Goal: Information Seeking & Learning: Learn about a topic

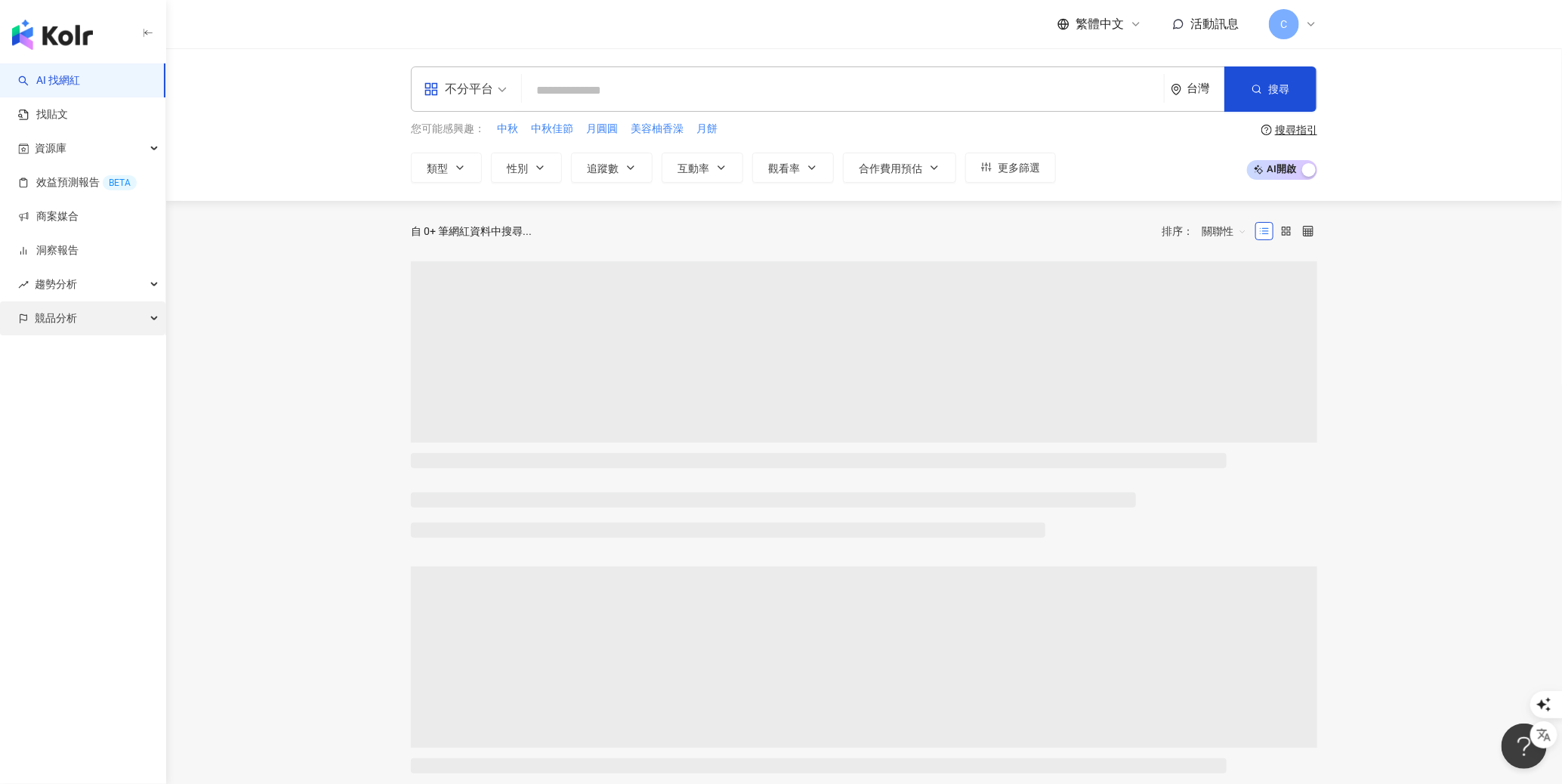
click at [75, 311] on span "競品分析" at bounding box center [55, 318] width 42 height 34
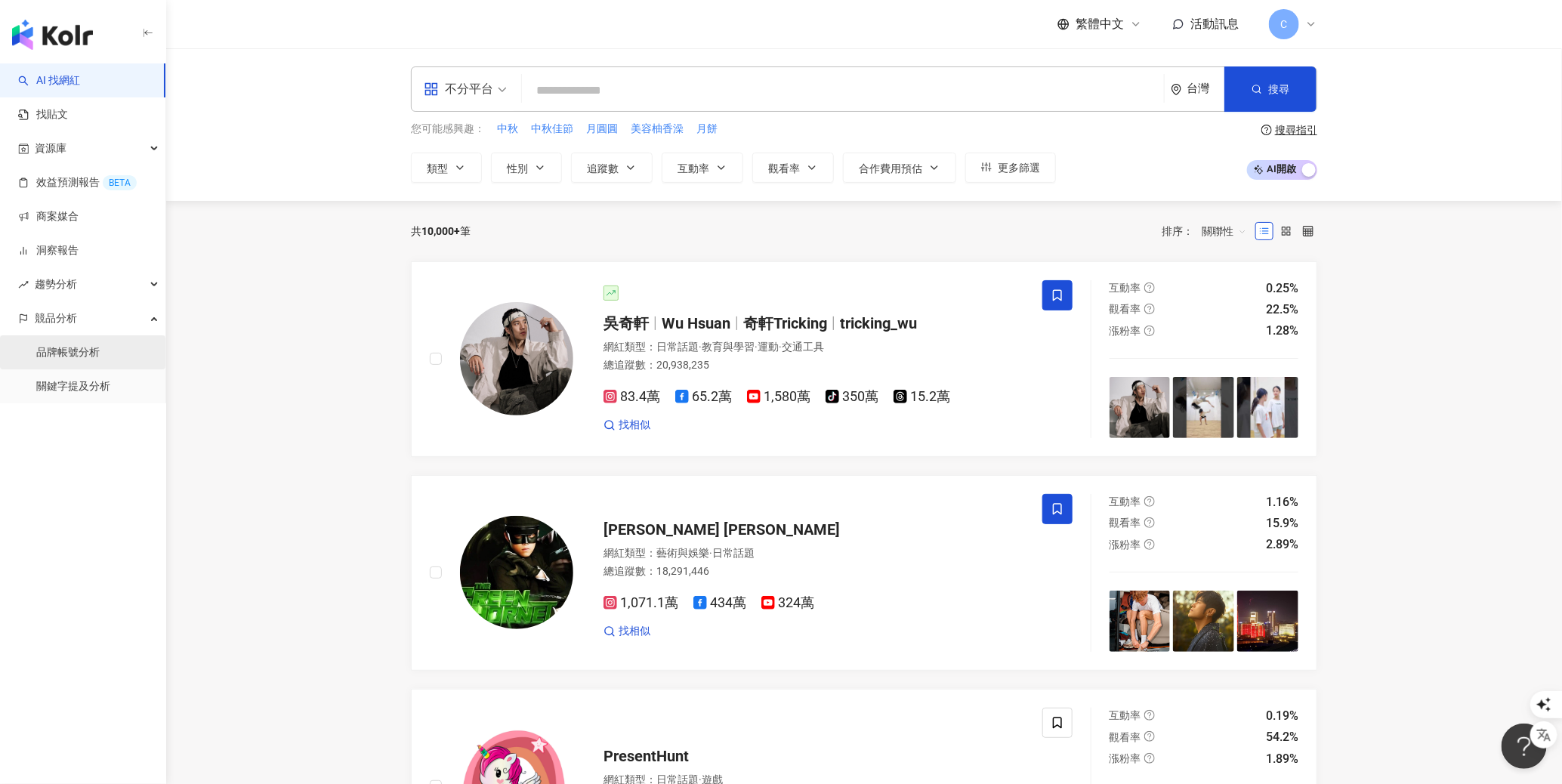
click at [96, 353] on link "品牌帳號分析" at bounding box center [68, 353] width 64 height 15
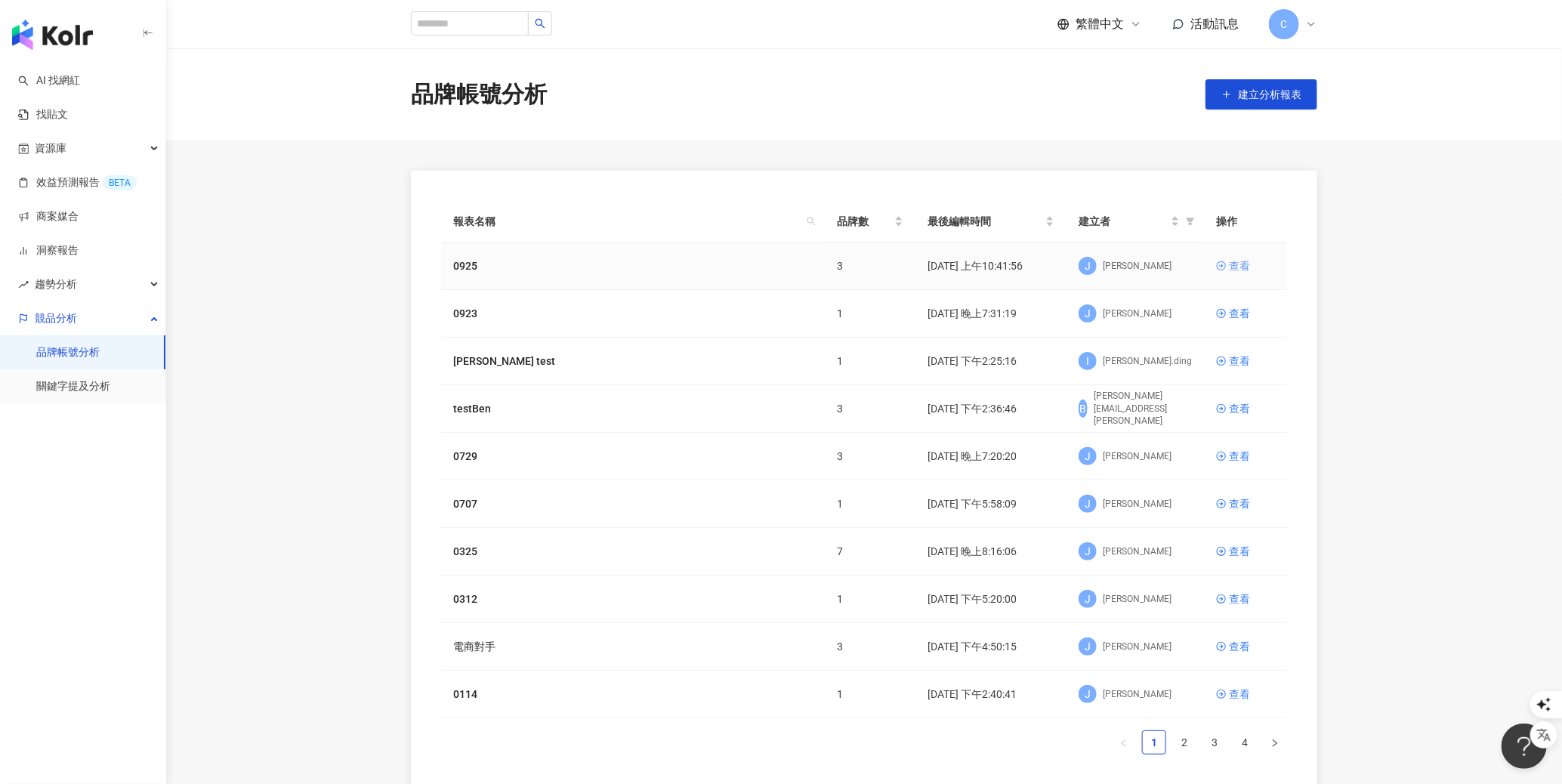
click at [1238, 264] on div "查看" at bounding box center [1239, 266] width 22 height 17
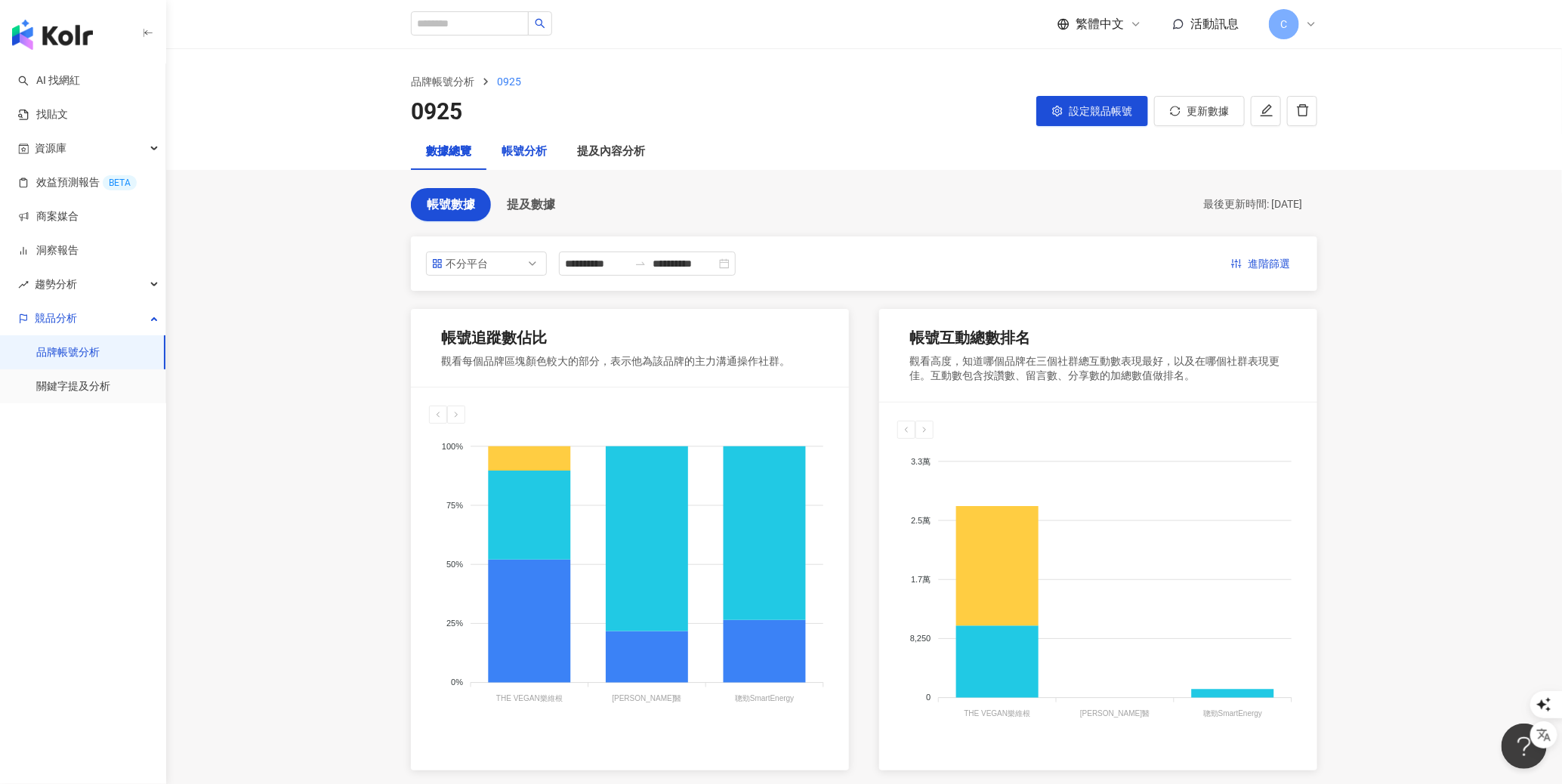
click at [528, 145] on div "帳號分析" at bounding box center [523, 152] width 45 height 18
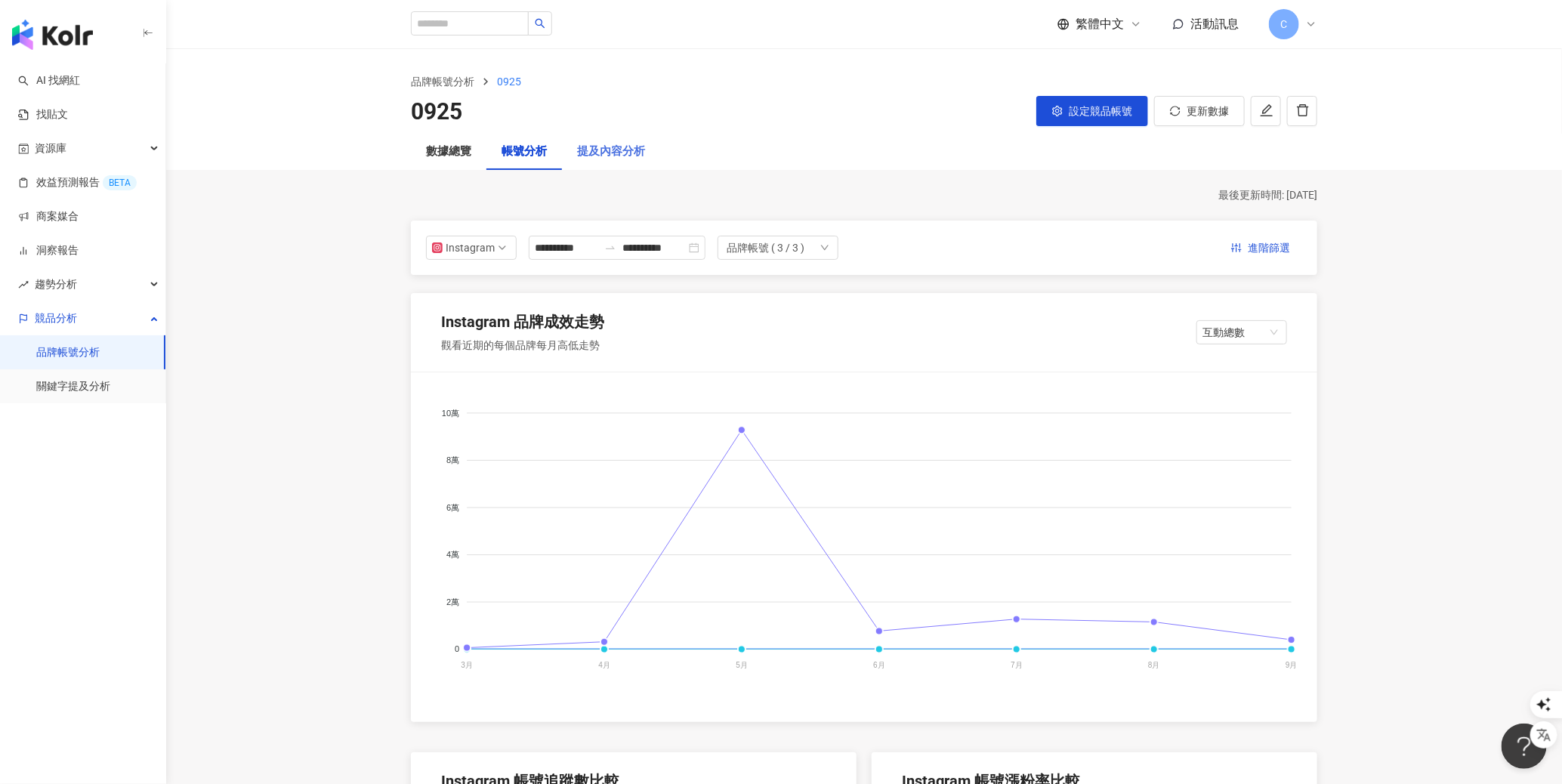
click at [626, 138] on div "提及內容分析" at bounding box center [611, 151] width 98 height 36
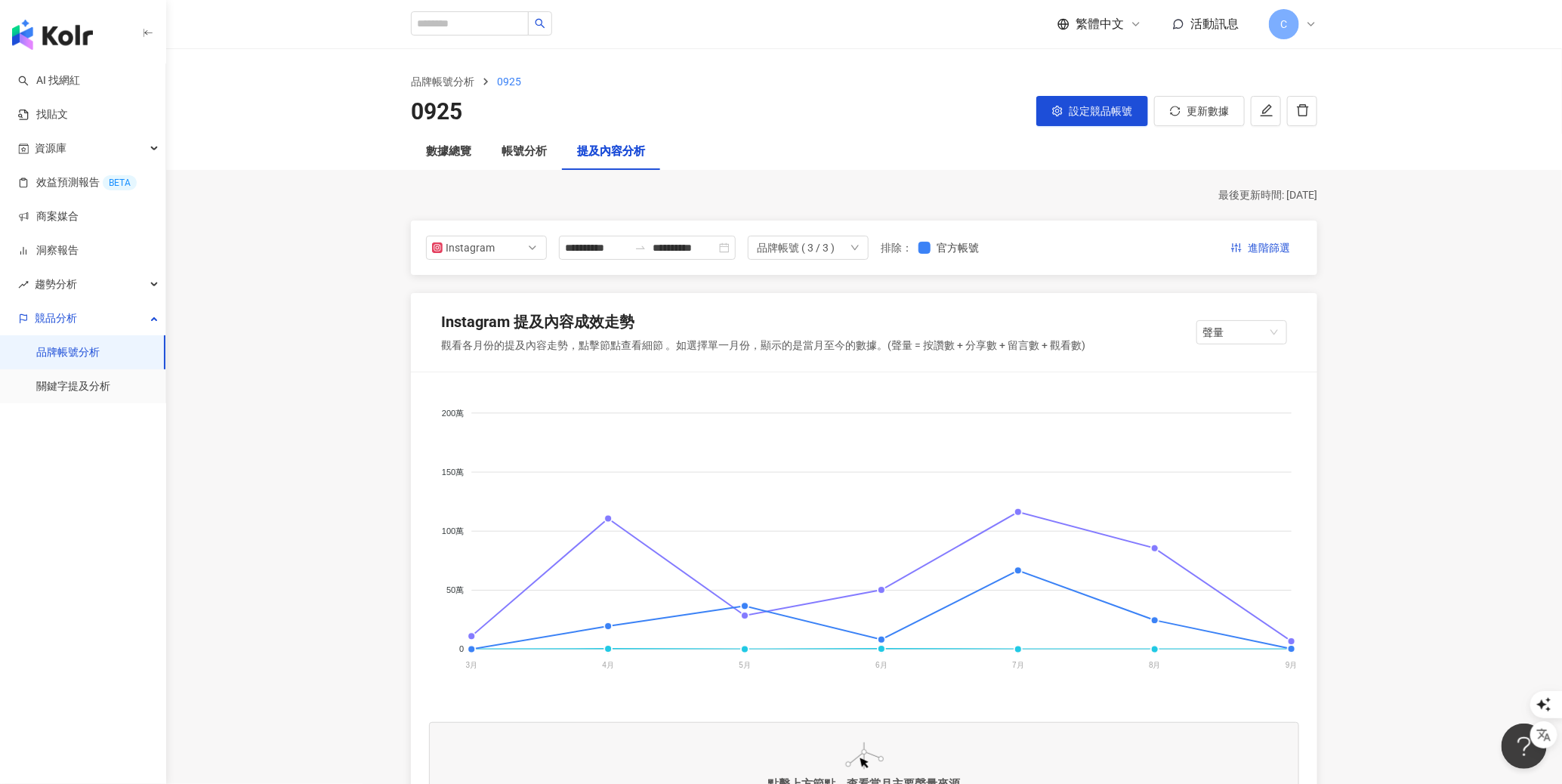
click at [1294, 31] on span "C" at bounding box center [1283, 24] width 30 height 30
click at [1318, 197] on div "切換工作區" at bounding box center [1338, 205] width 134 height 30
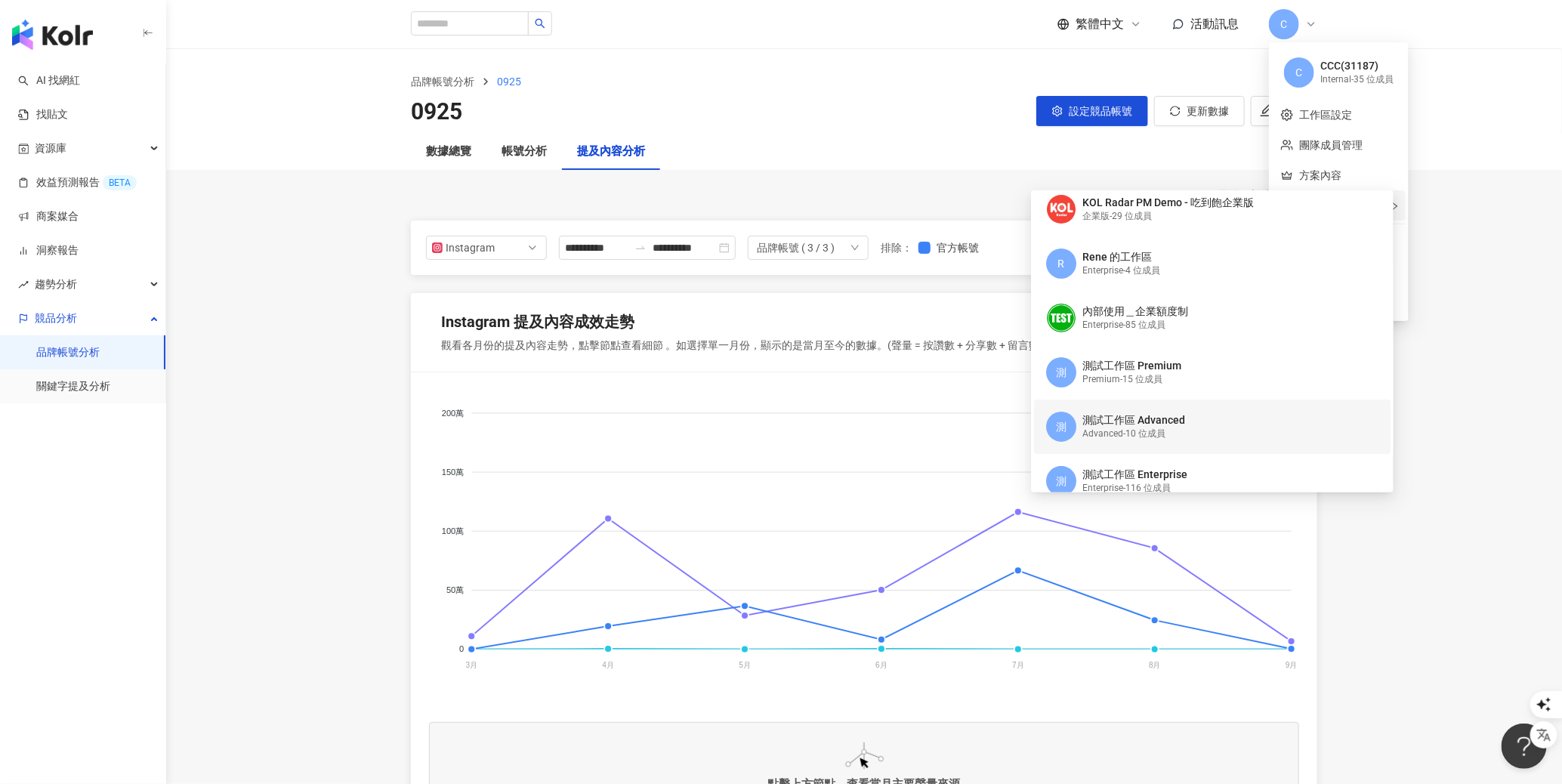
scroll to position [116, 0]
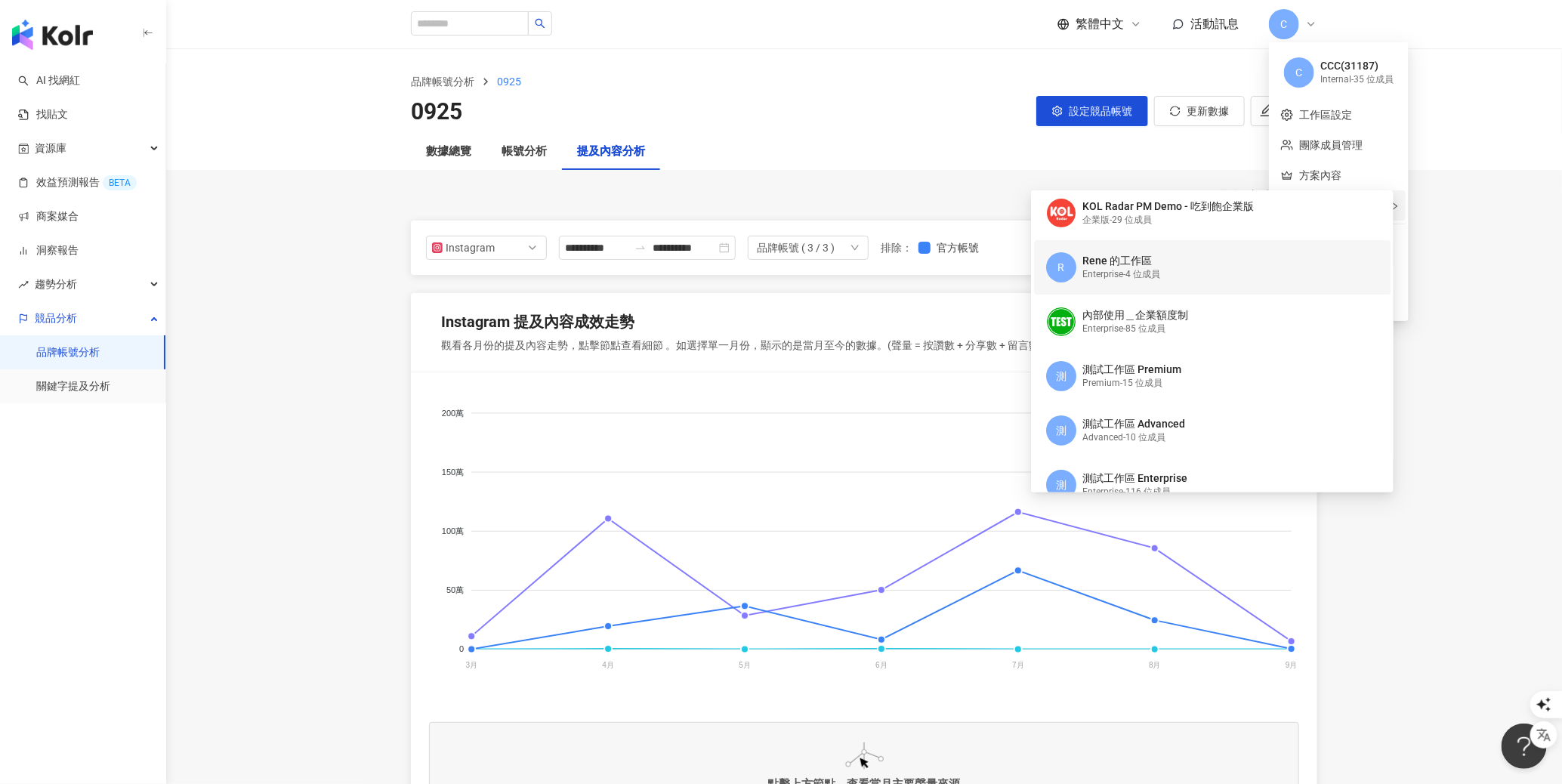
click at [1160, 257] on div "Rene 的工作區" at bounding box center [1121, 261] width 78 height 15
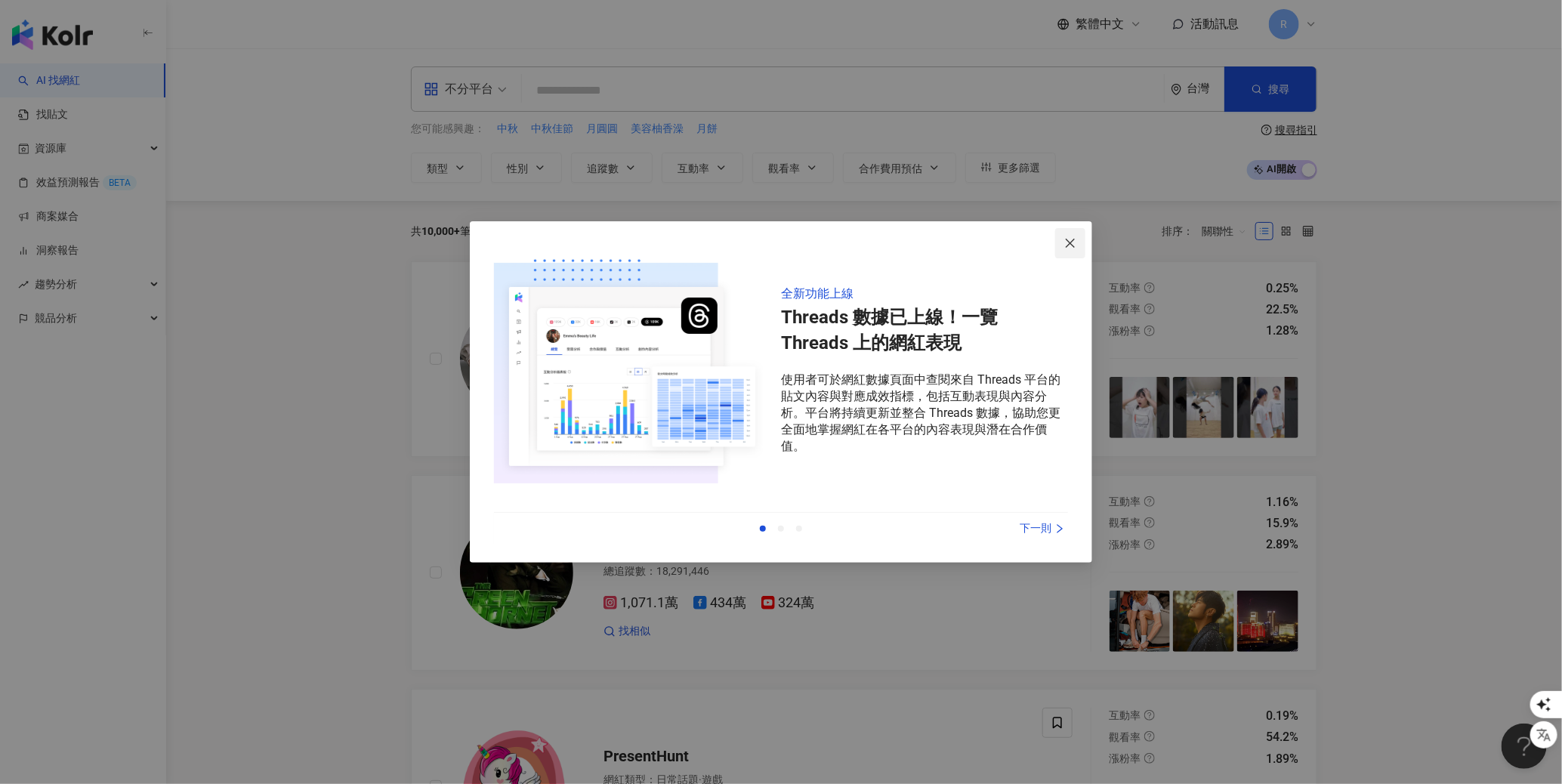
click at [1076, 237] on span "Close" at bounding box center [1069, 243] width 30 height 12
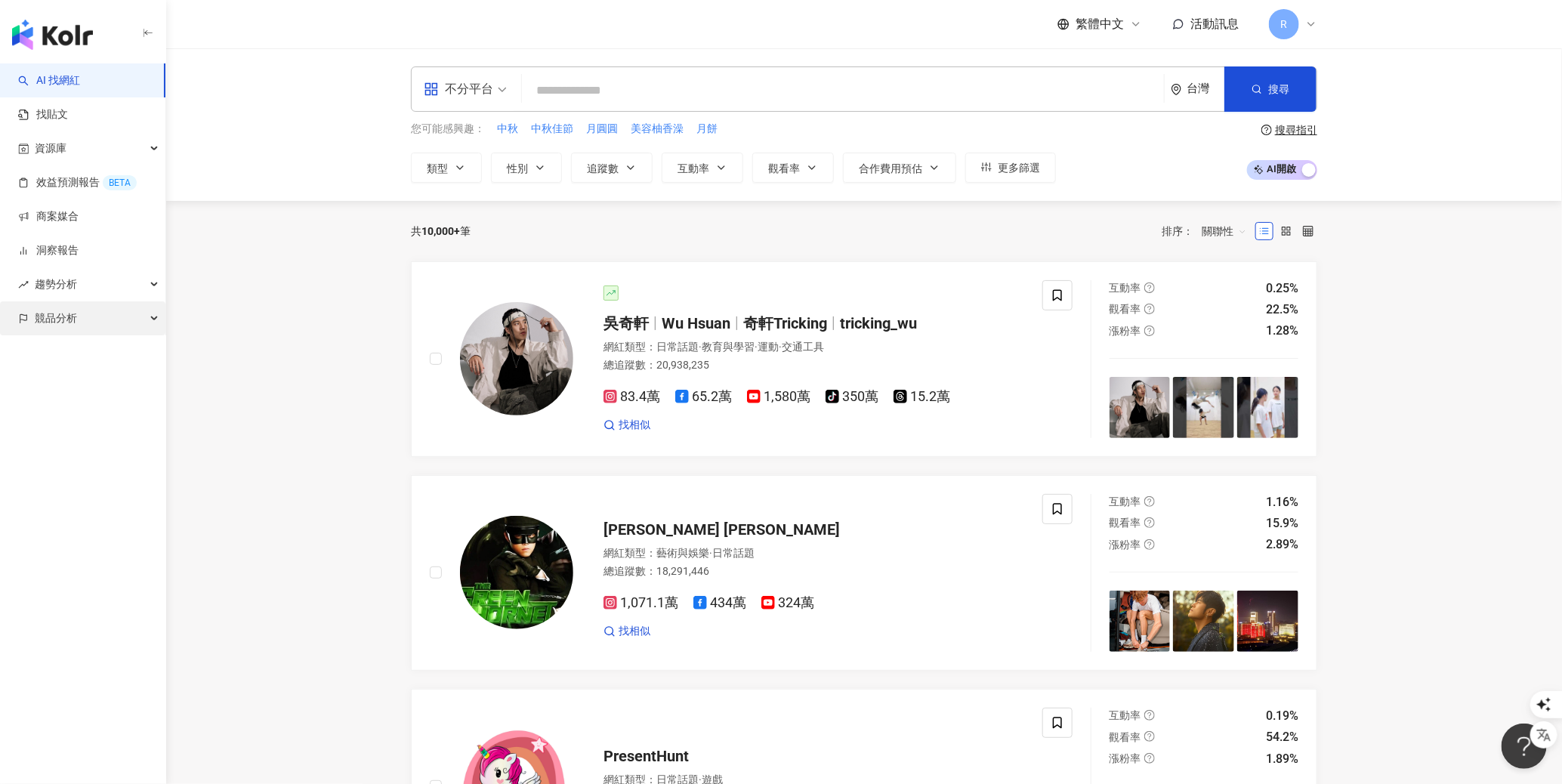
click at [55, 321] on span "競品分析" at bounding box center [55, 318] width 42 height 34
click at [91, 345] on link "品牌帳號分析" at bounding box center [68, 353] width 64 height 15
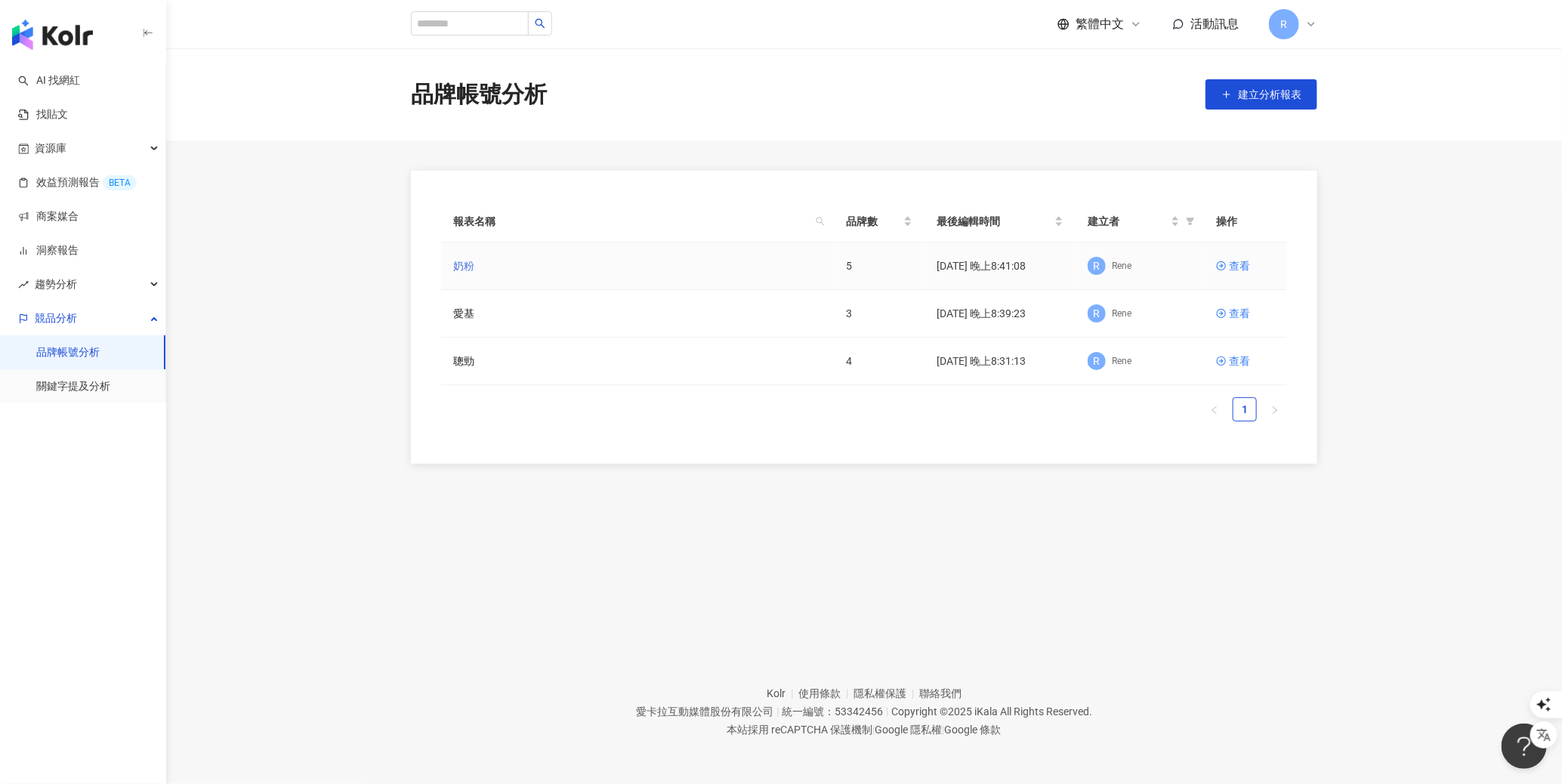
click at [470, 263] on link "奶粉" at bounding box center [464, 266] width 22 height 17
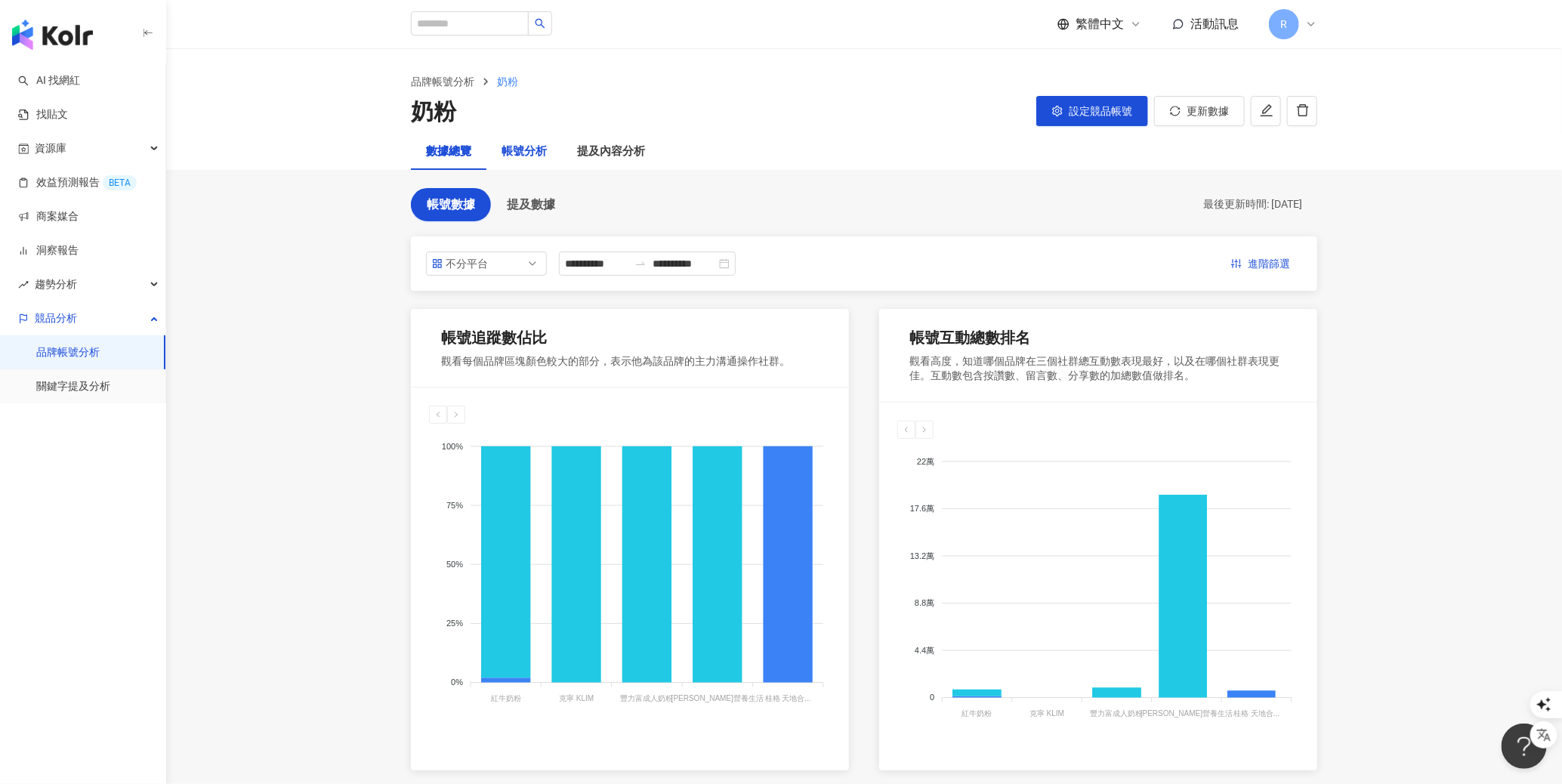
click at [533, 144] on div "帳號分析" at bounding box center [523, 152] width 45 height 18
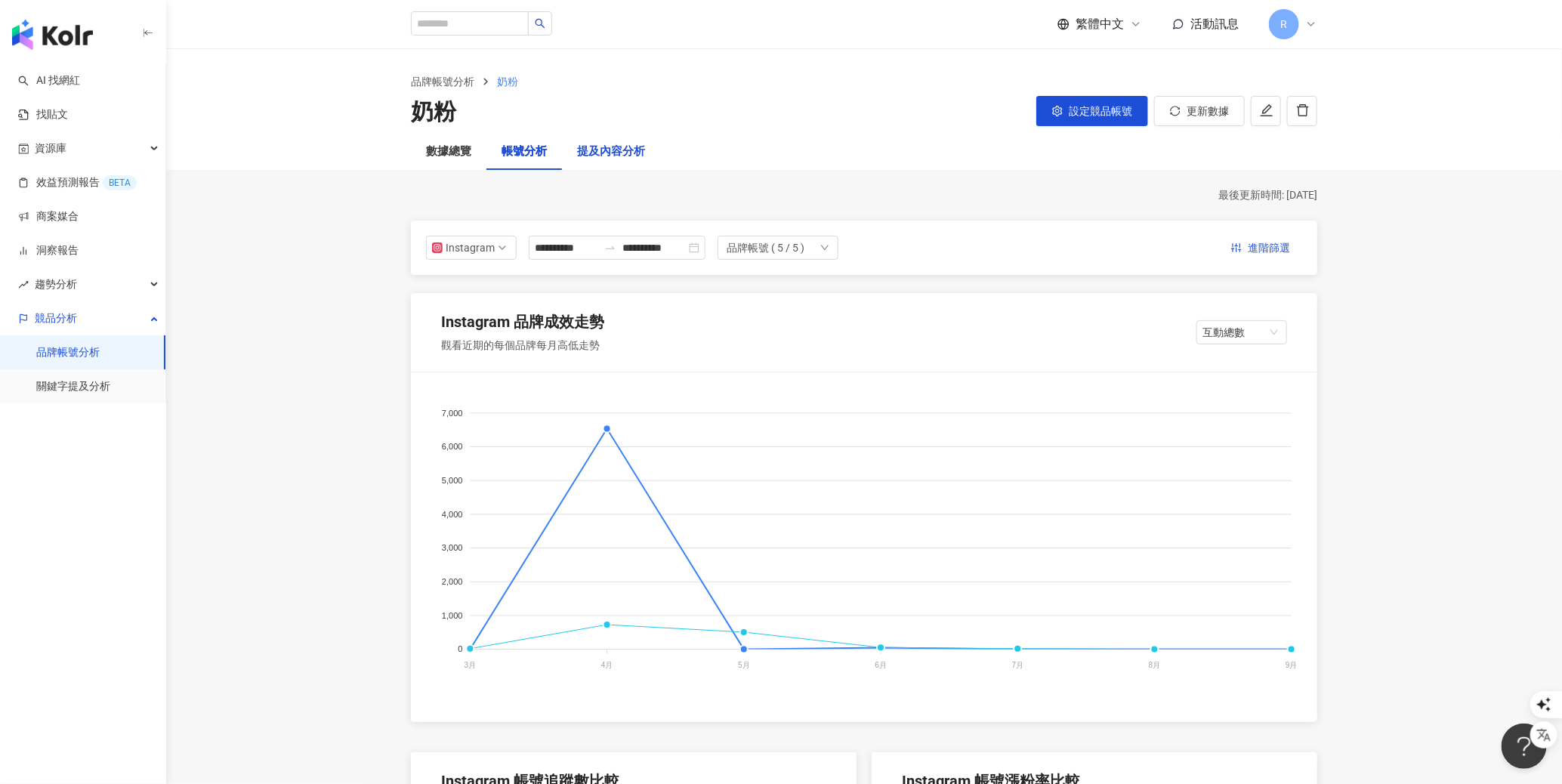
click at [605, 144] on div "提及內容分析" at bounding box center [611, 152] width 68 height 18
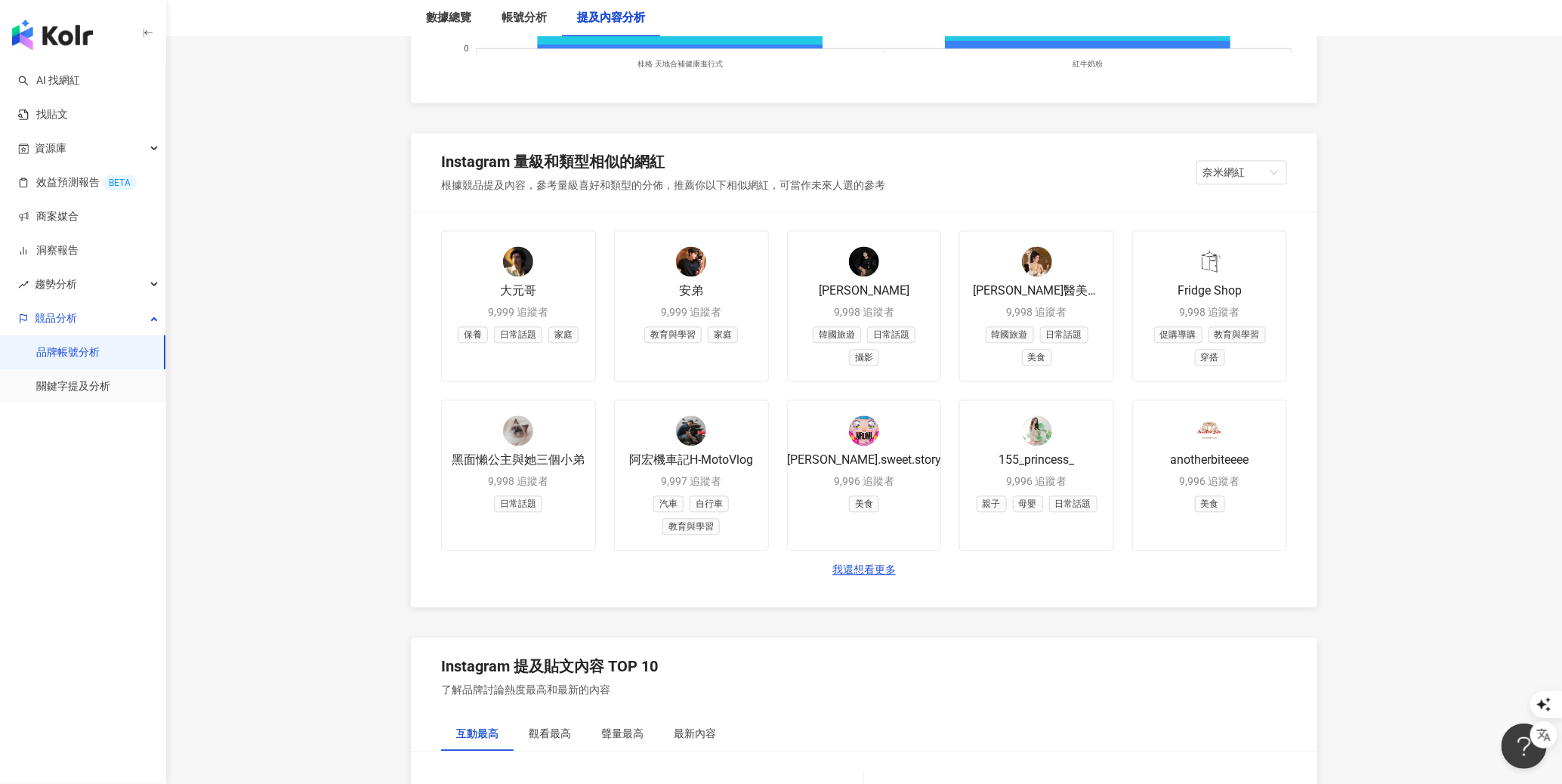
scroll to position [1689, 0]
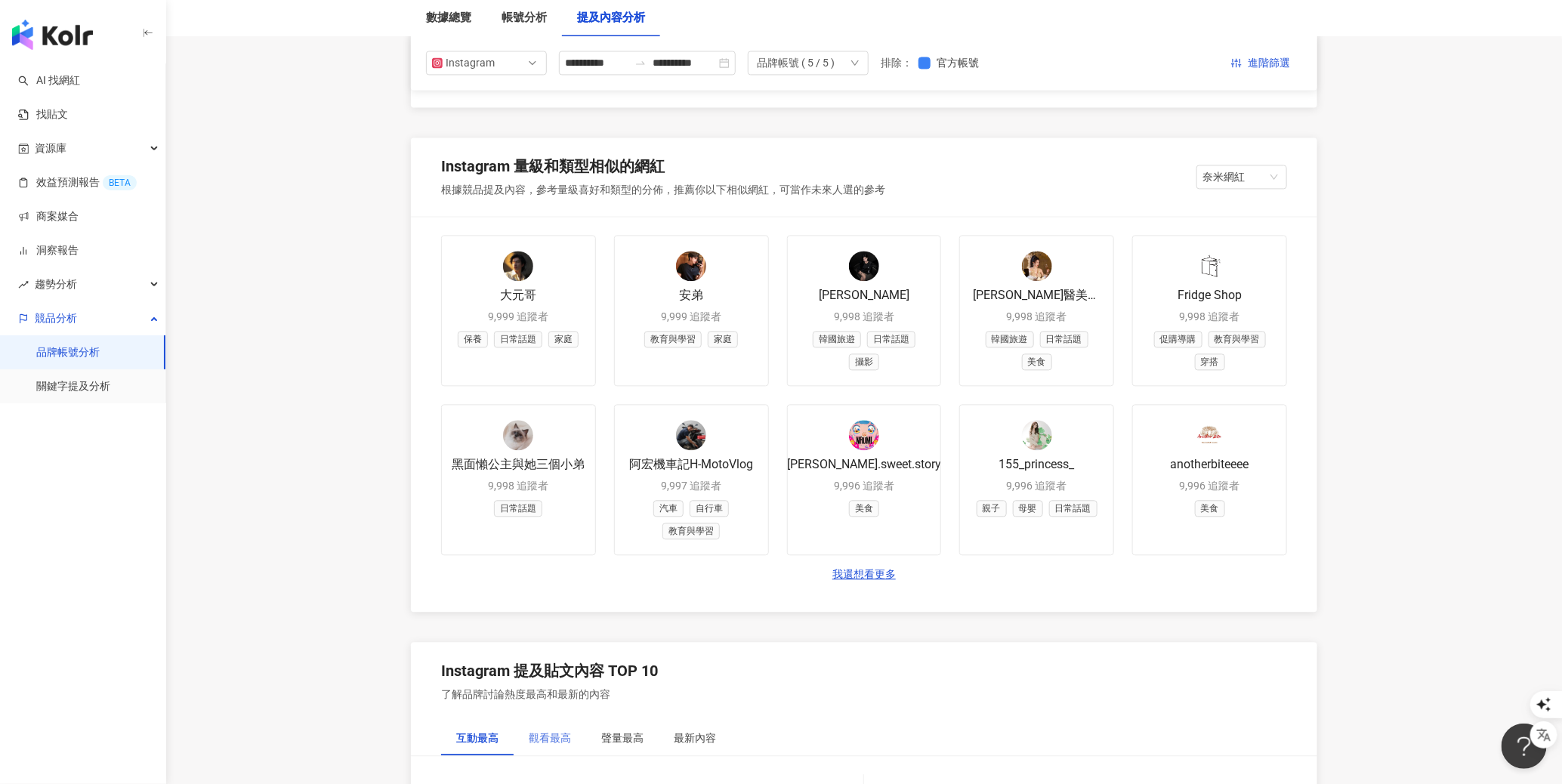
click at [573, 730] on div "觀看最高" at bounding box center [550, 737] width 72 height 35
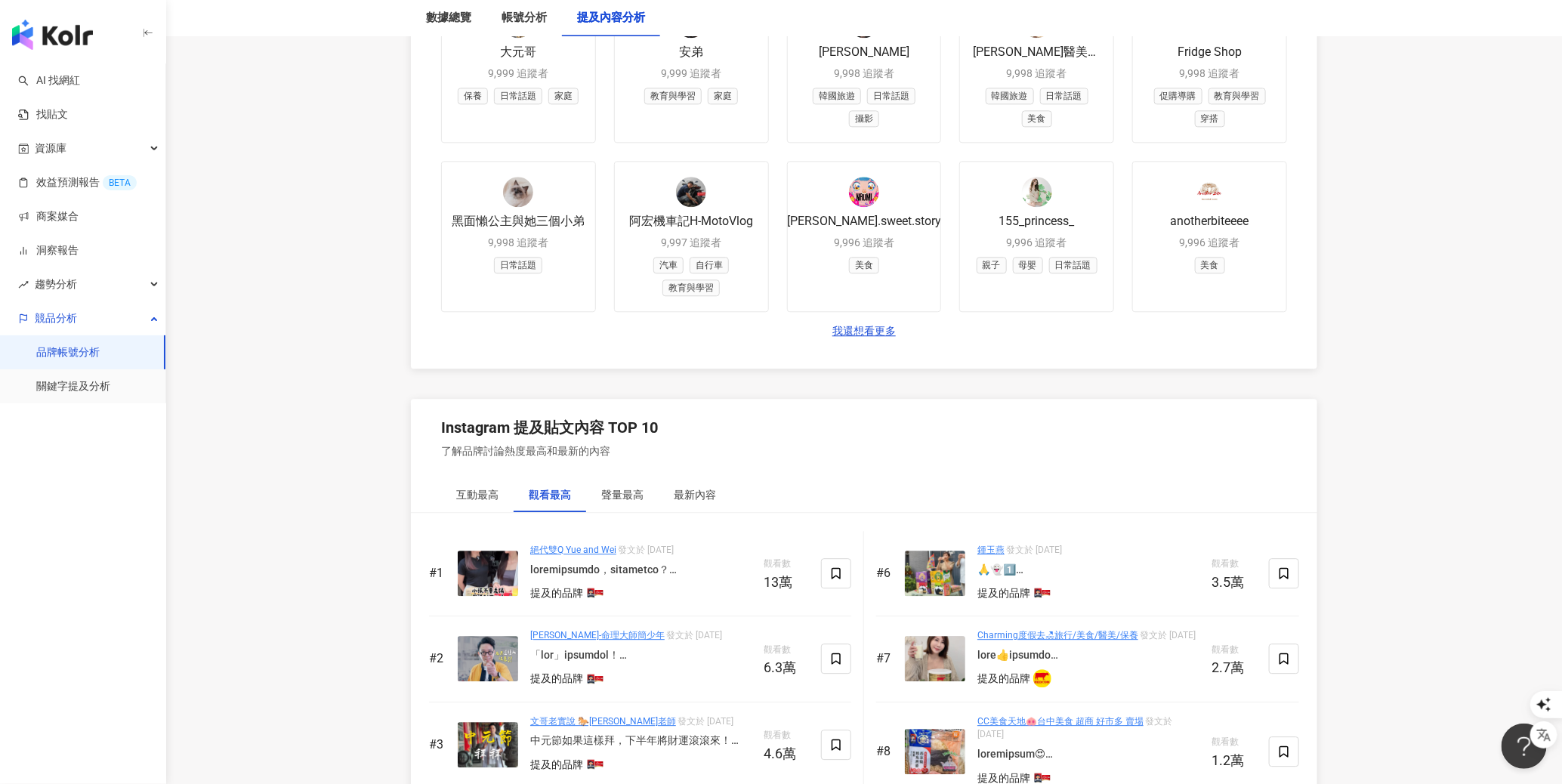
scroll to position [2057, 0]
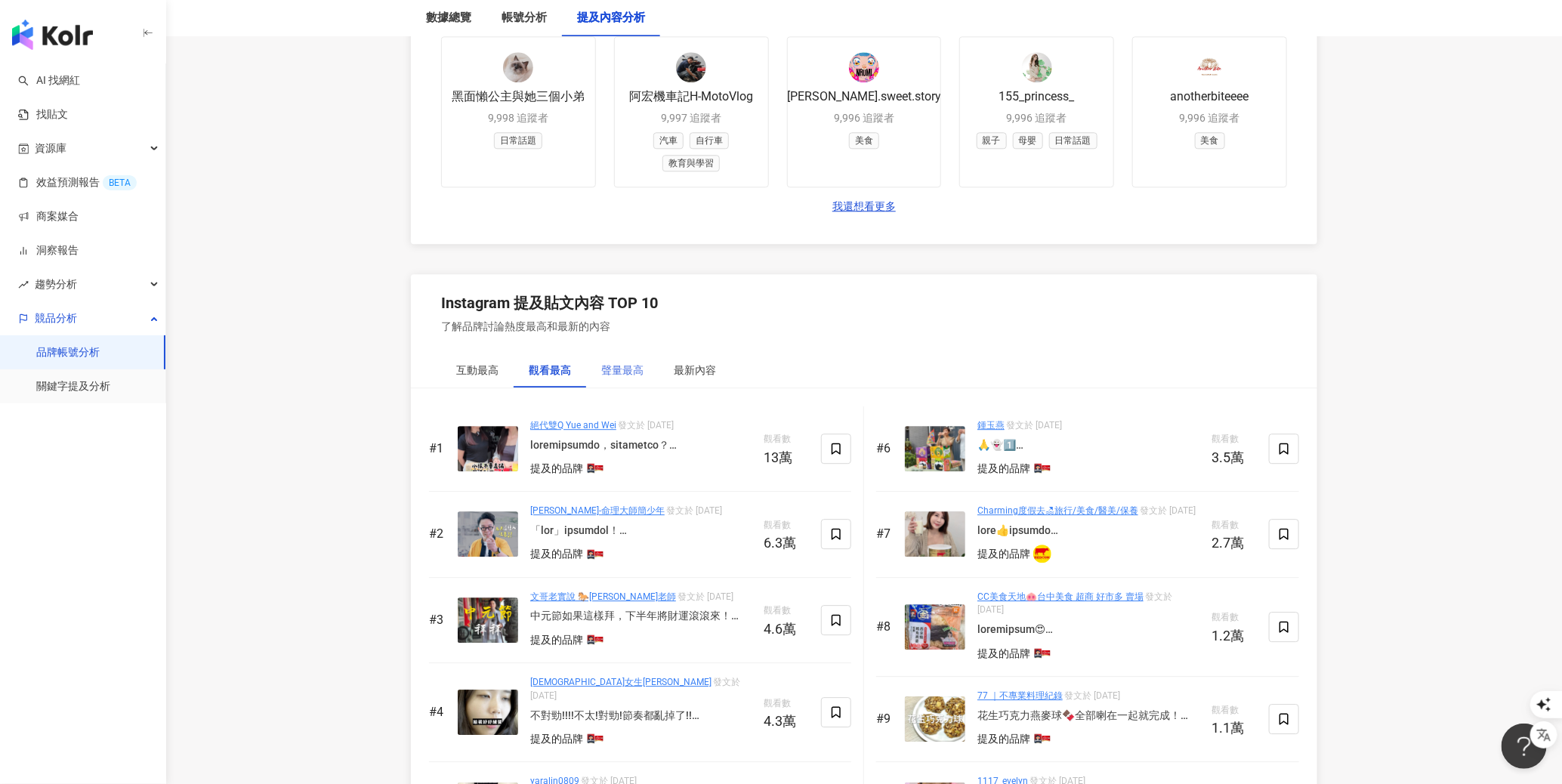
click at [622, 355] on div "聲量最高" at bounding box center [622, 370] width 72 height 35
click at [693, 362] on div "最新內容" at bounding box center [694, 370] width 42 height 17
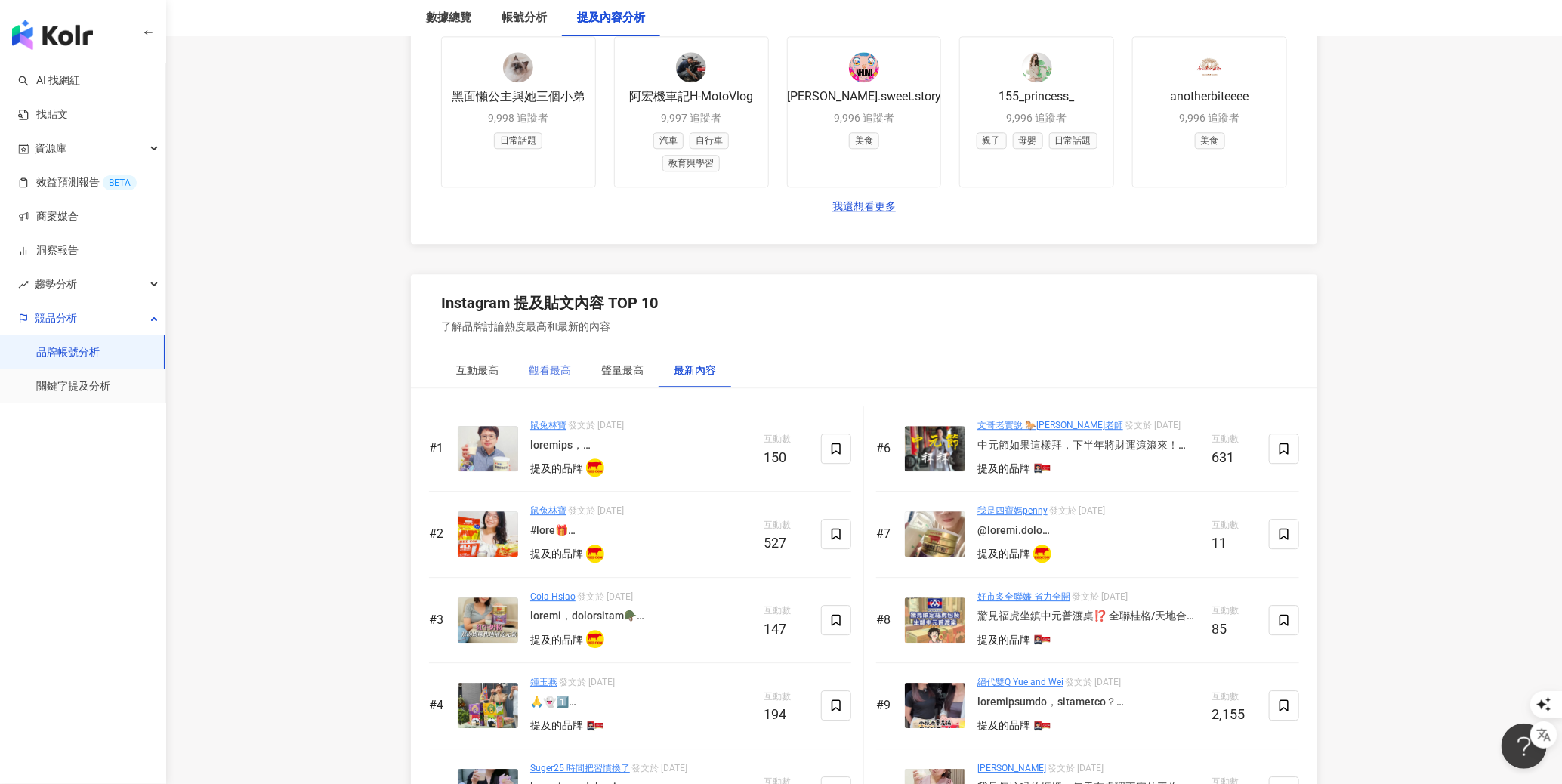
click at [518, 361] on div "觀看最高" at bounding box center [550, 370] width 72 height 35
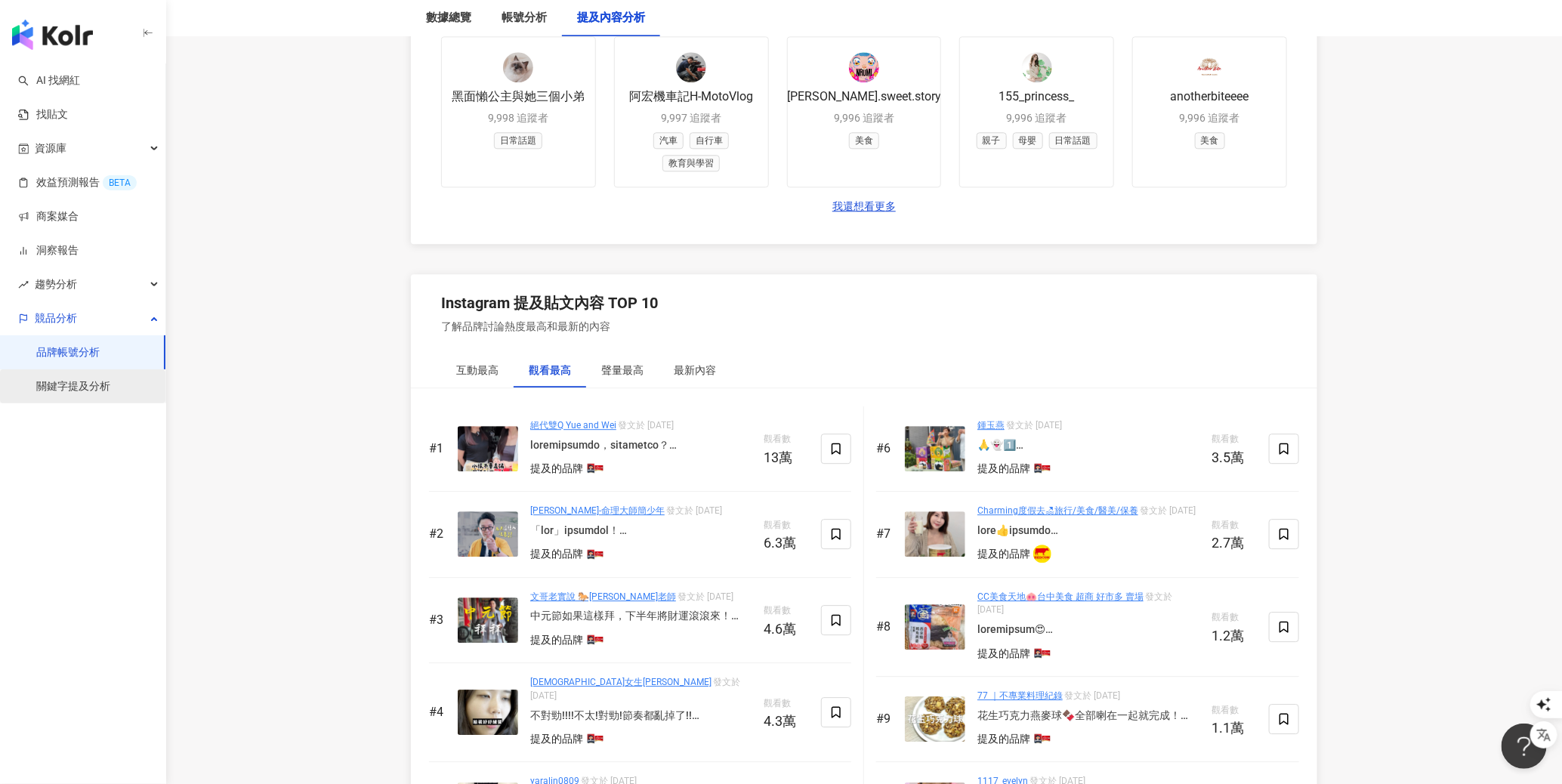
click at [108, 383] on link "關鍵字提及分析" at bounding box center [73, 387] width 74 height 15
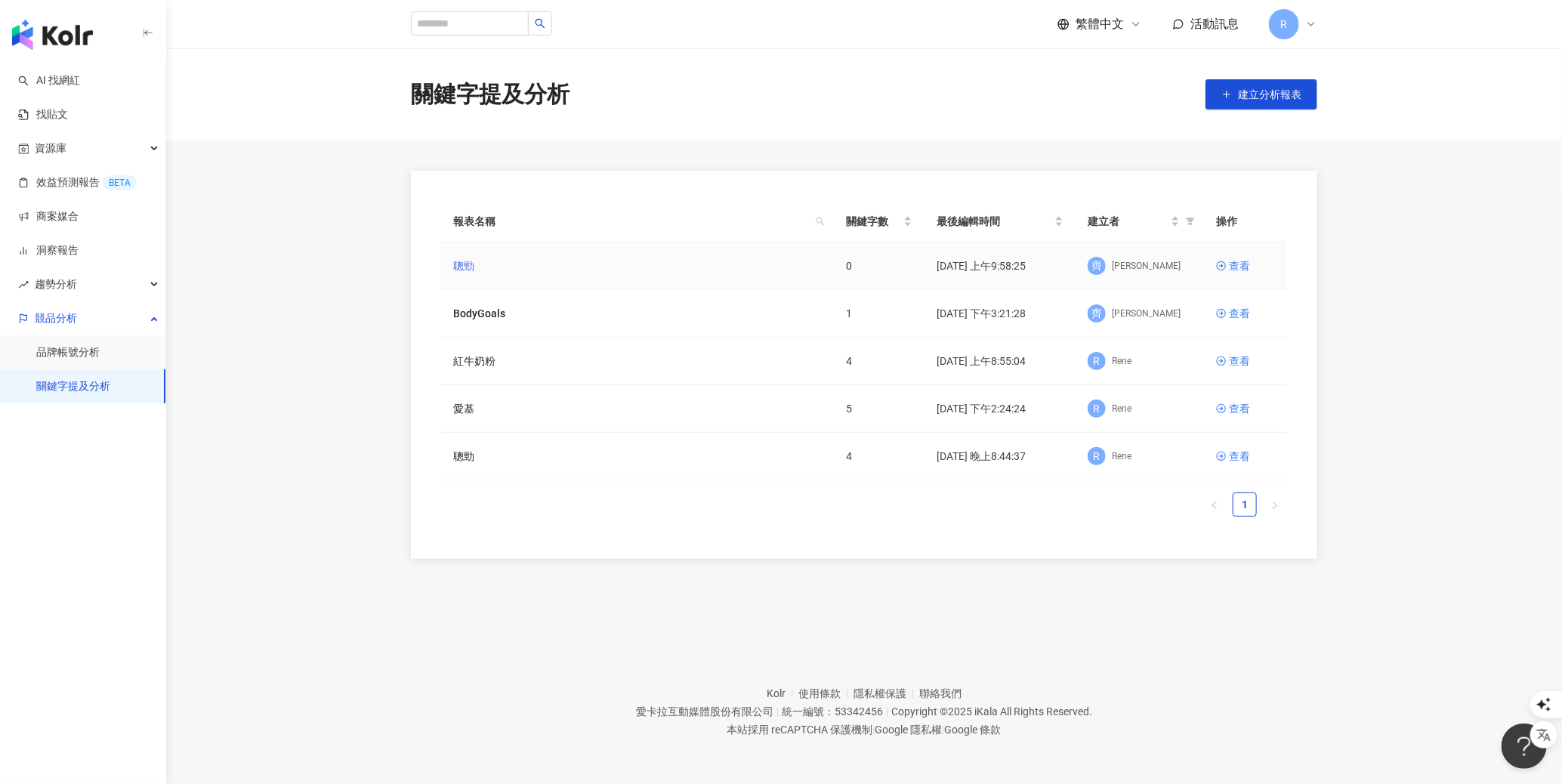
click at [460, 267] on link "聰勁" at bounding box center [464, 266] width 22 height 17
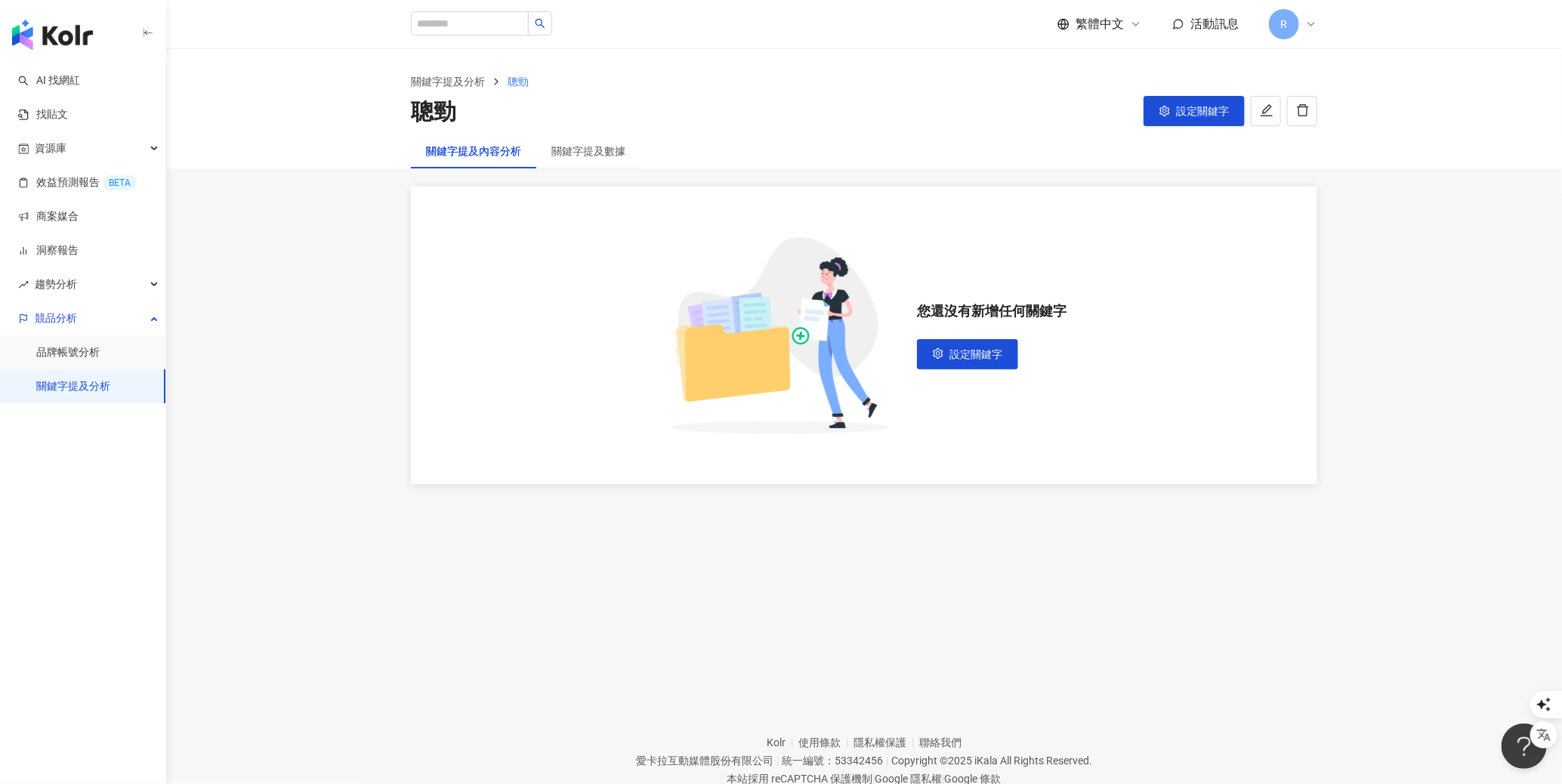
click at [105, 381] on link "關鍵字提及分析" at bounding box center [73, 387] width 74 height 15
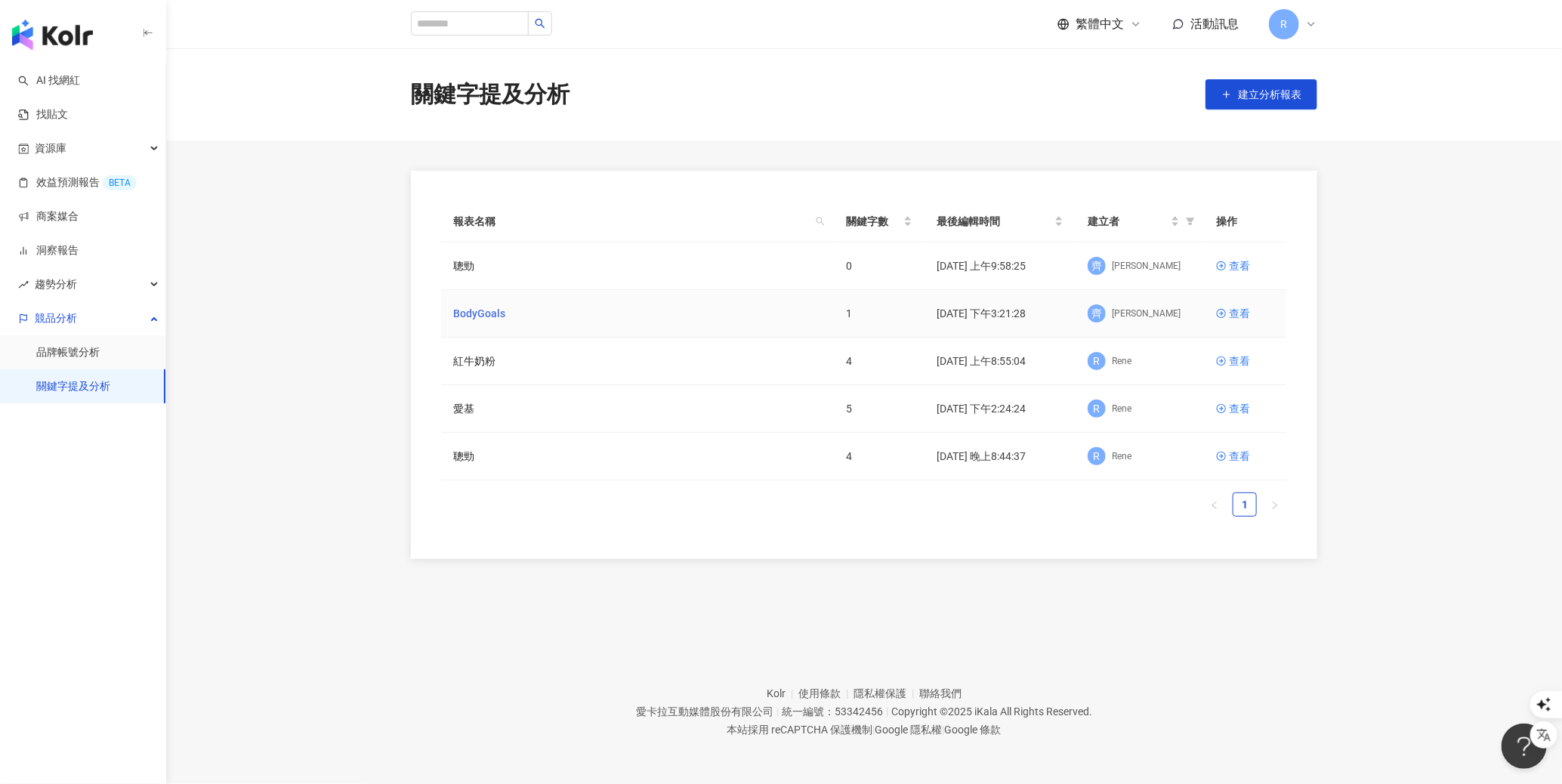
click at [492, 317] on link "BodyGoals" at bounding box center [479, 314] width 52 height 17
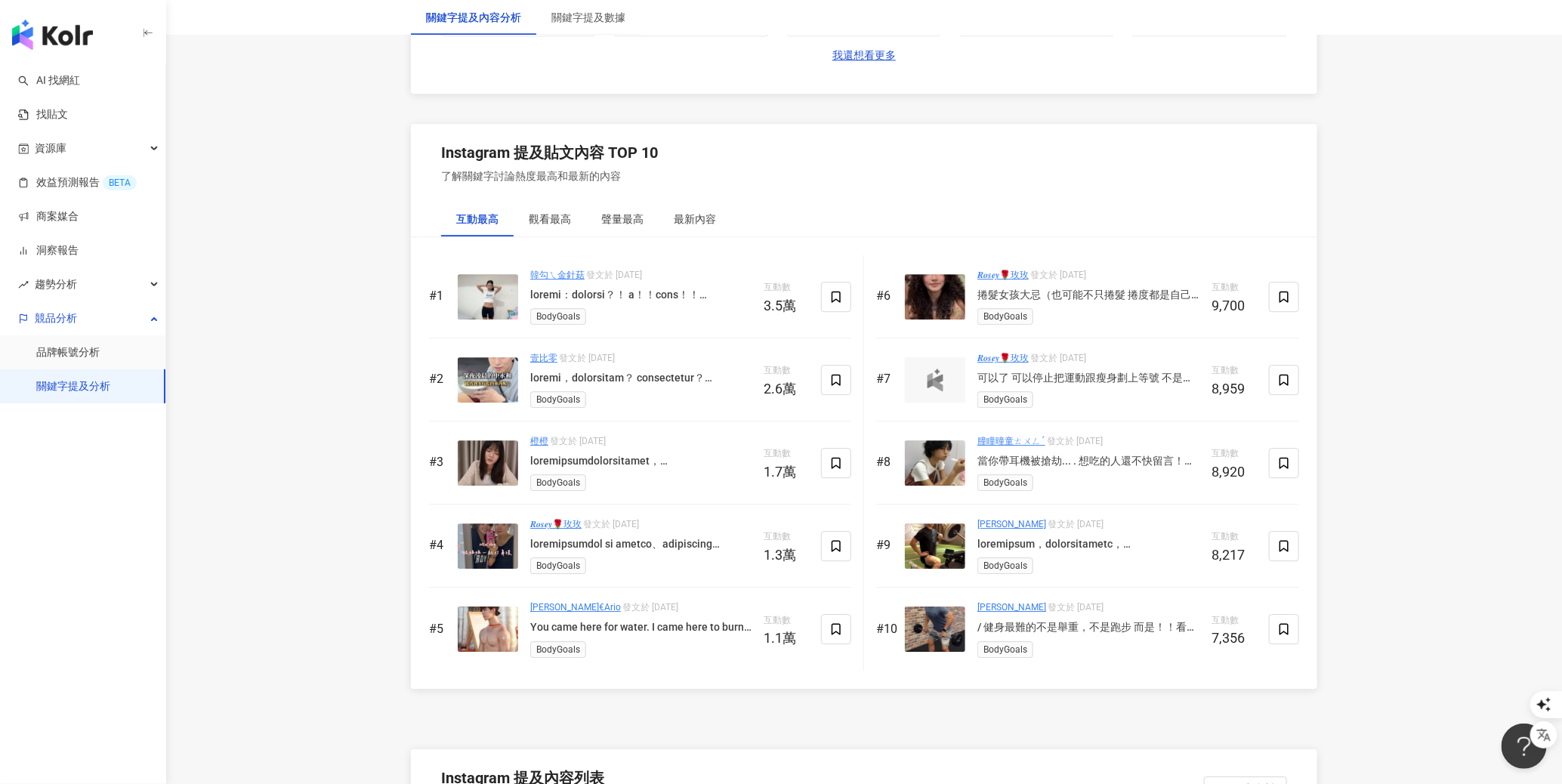
scroll to position [2247, 0]
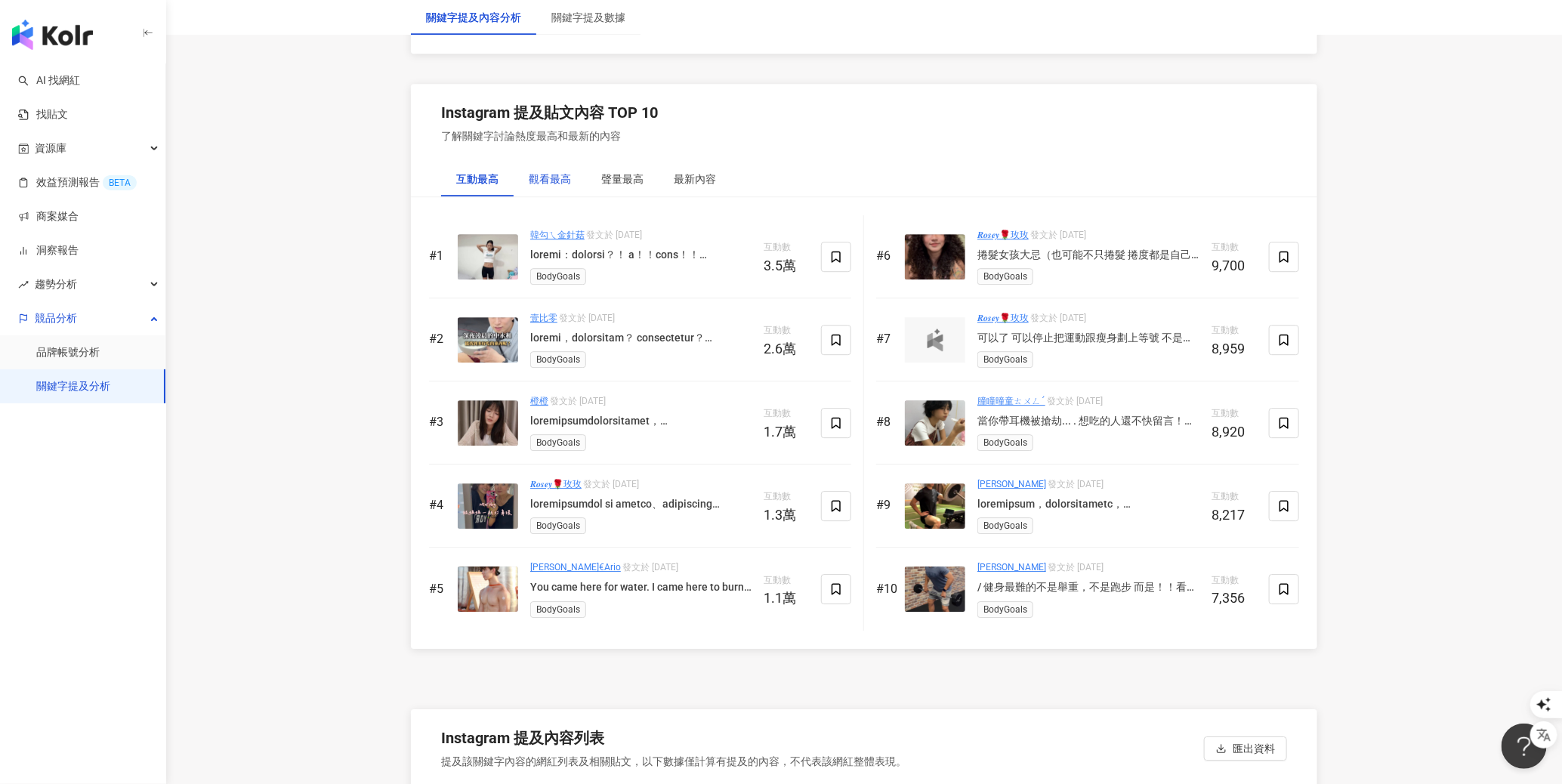
click at [544, 180] on div "觀看最高" at bounding box center [550, 179] width 42 height 17
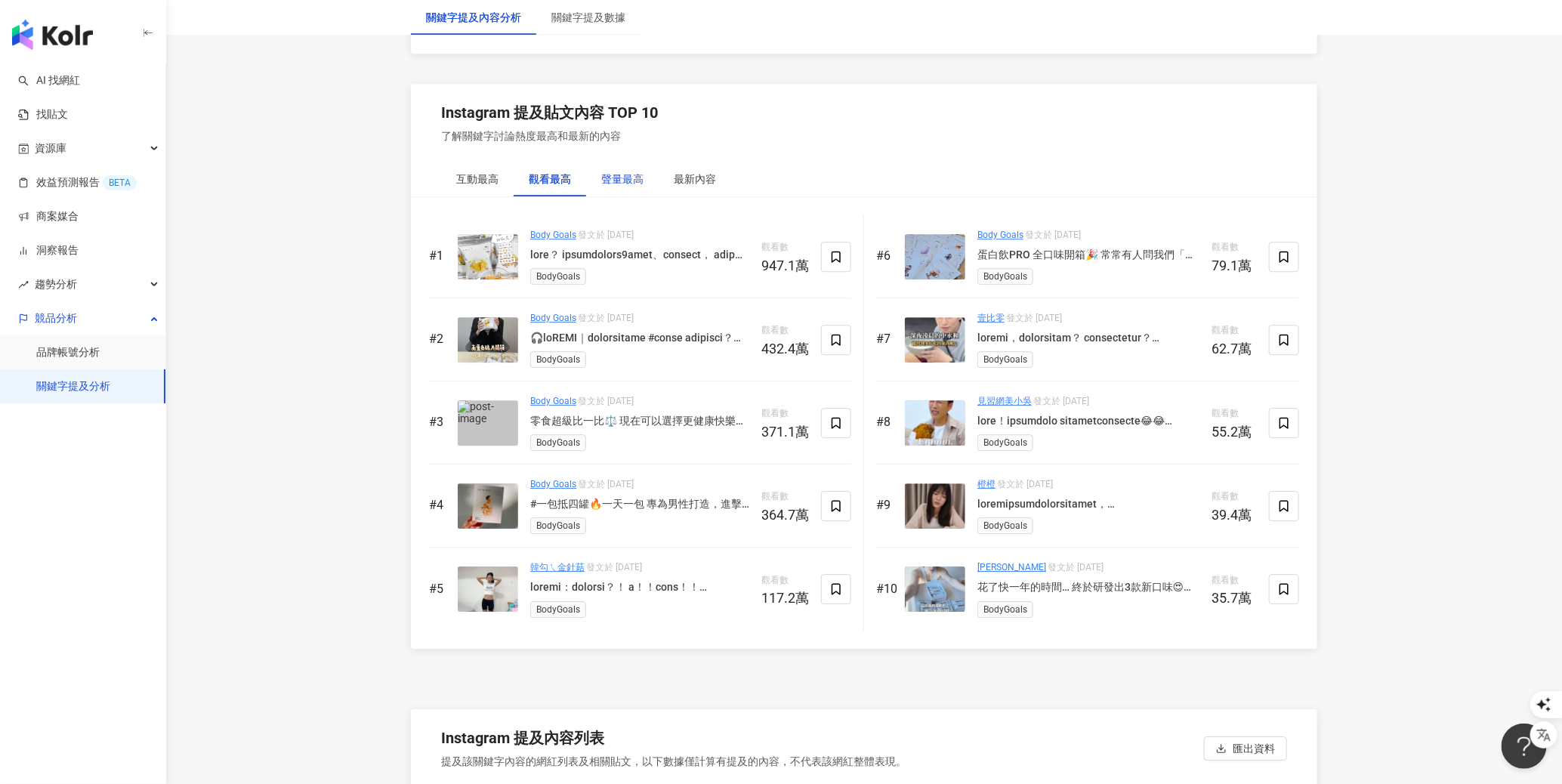
click at [601, 174] on div "聲量最高" at bounding box center [622, 179] width 42 height 17
click at [686, 174] on div "最新內容" at bounding box center [694, 179] width 42 height 17
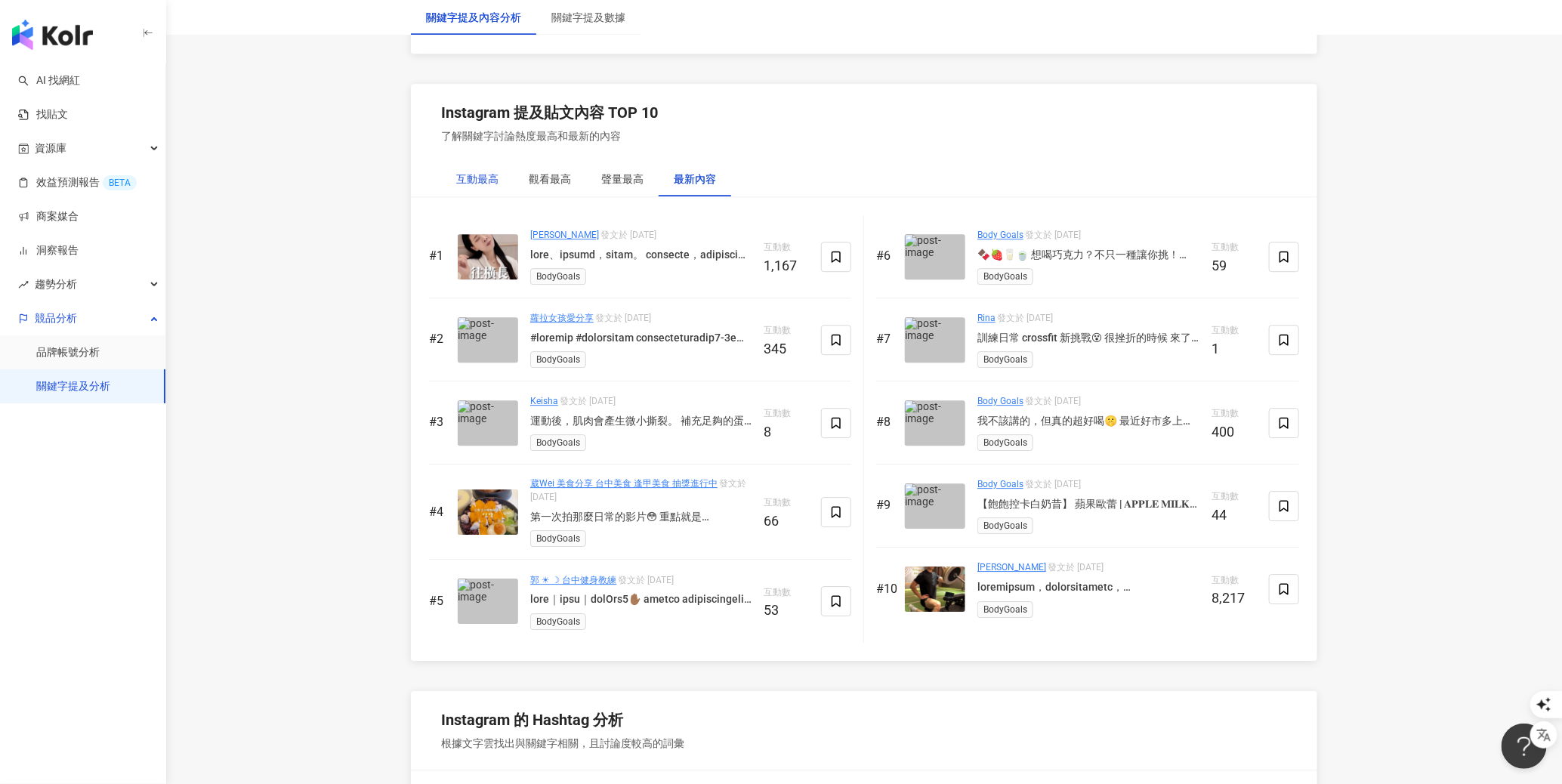
click at [474, 175] on div "互動最高" at bounding box center [477, 179] width 42 height 17
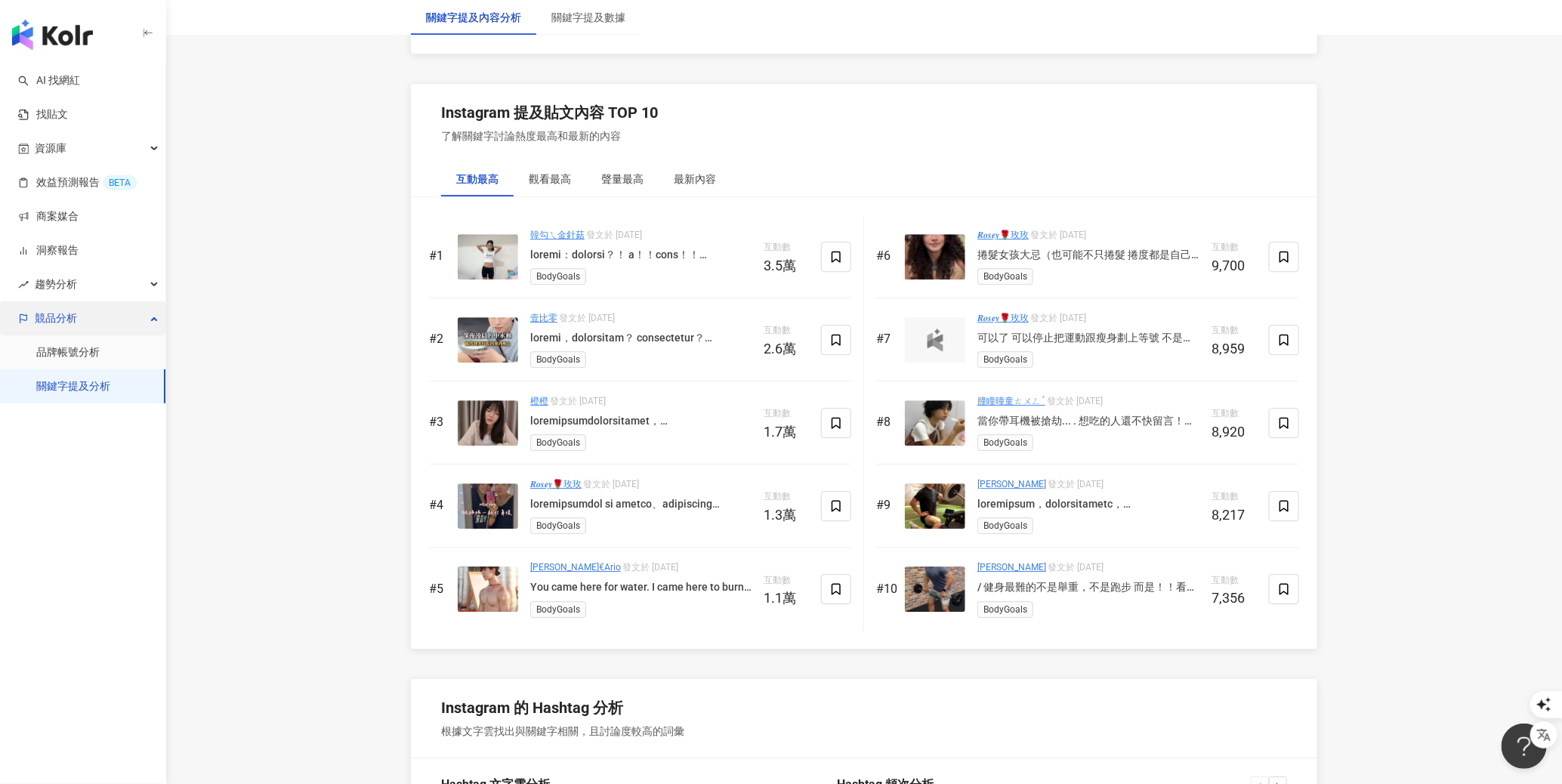
click at [85, 331] on div "競品分析" at bounding box center [82, 318] width 165 height 34
click at [84, 346] on div "AI 找網紅 找貼文 資源庫 效益預測報告 BETA 商案媒合 洞察報告 趨勢分析 競品分析 品牌帳號分析 關鍵字提及分析" at bounding box center [83, 424] width 166 height 720
click at [69, 321] on span "競品分析" at bounding box center [55, 318] width 42 height 34
click at [69, 356] on link "品牌帳號分析" at bounding box center [68, 353] width 64 height 15
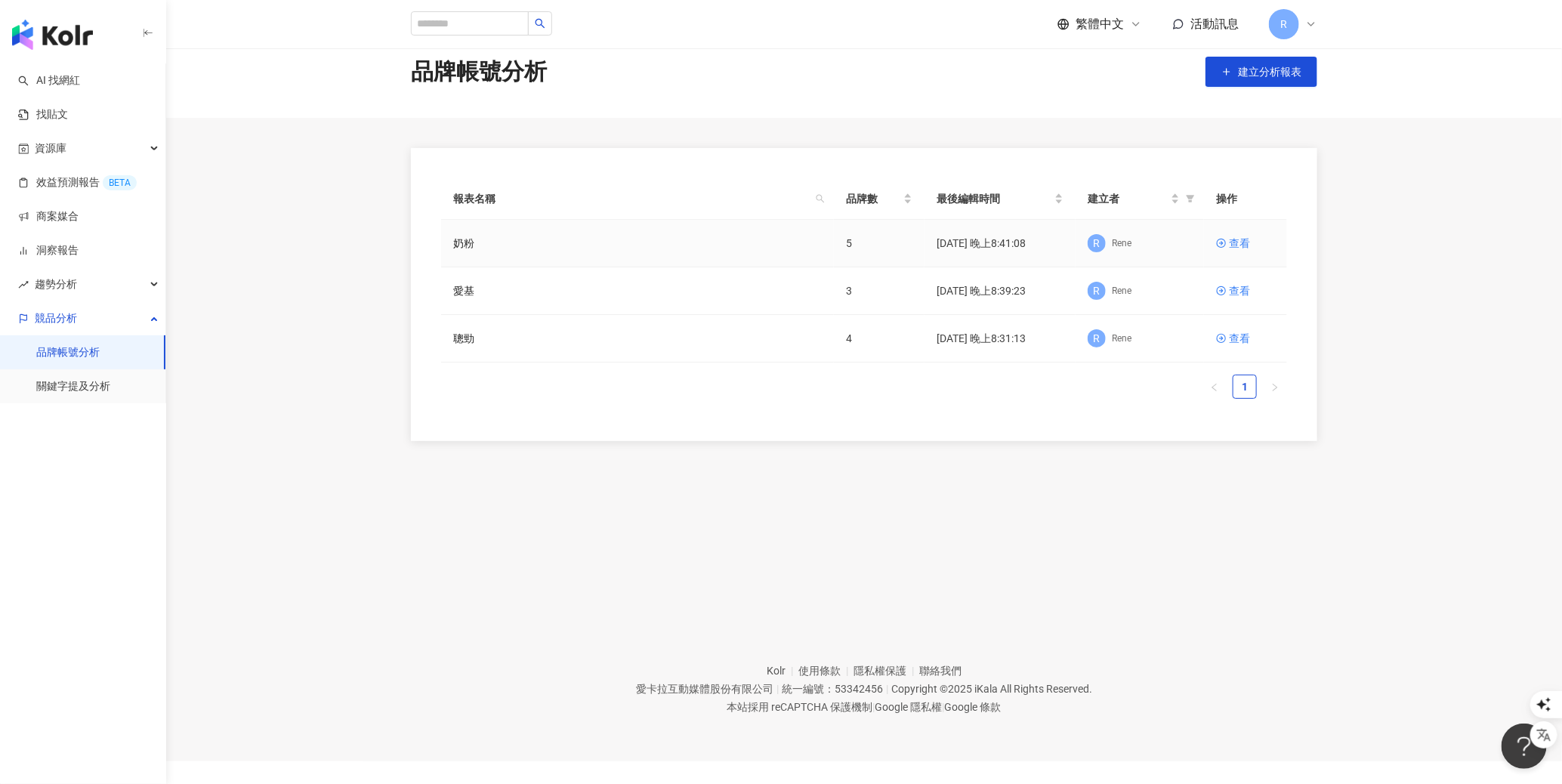
scroll to position [28, 0]
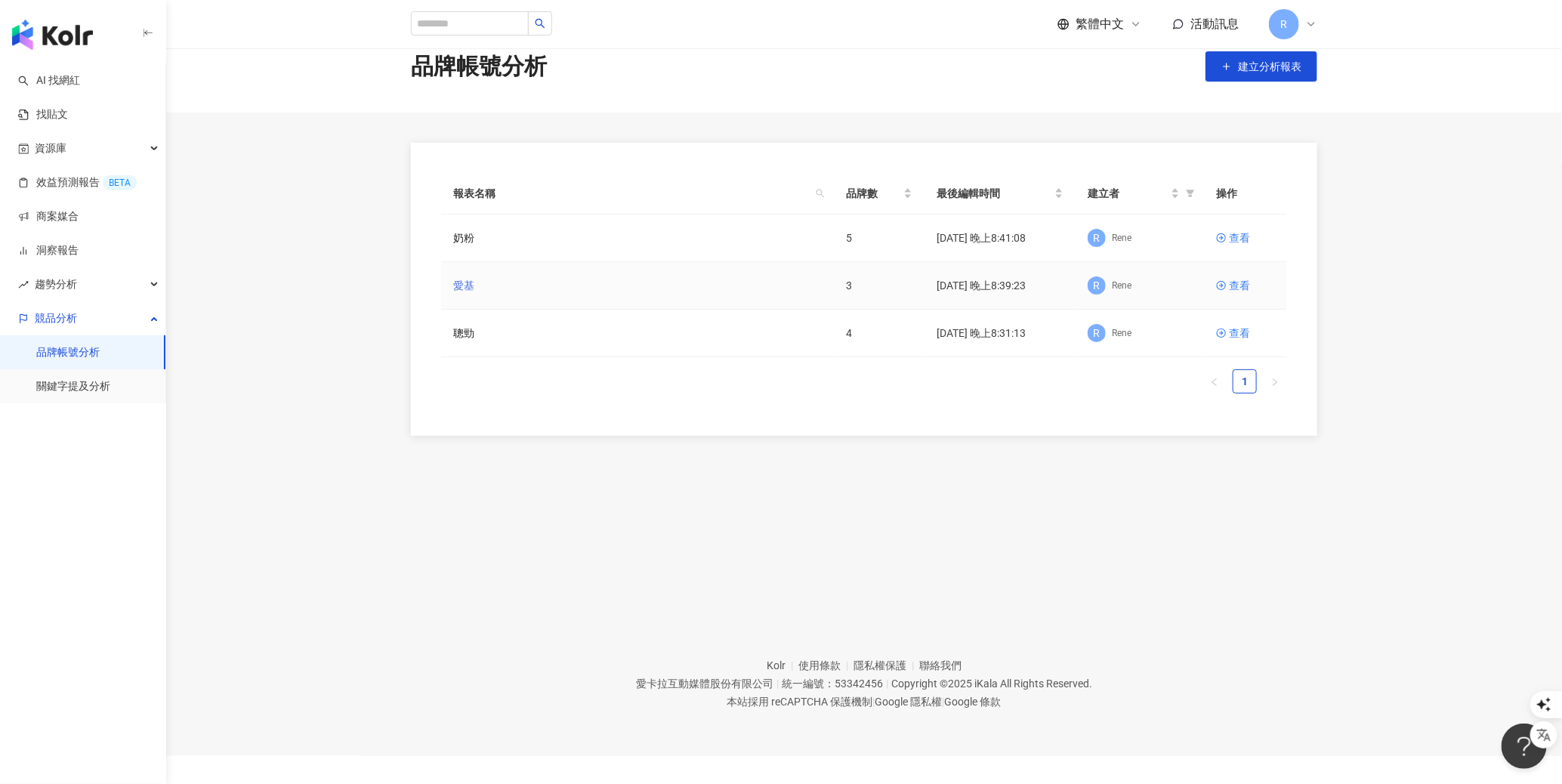
click at [462, 290] on link "愛基" at bounding box center [464, 286] width 22 height 17
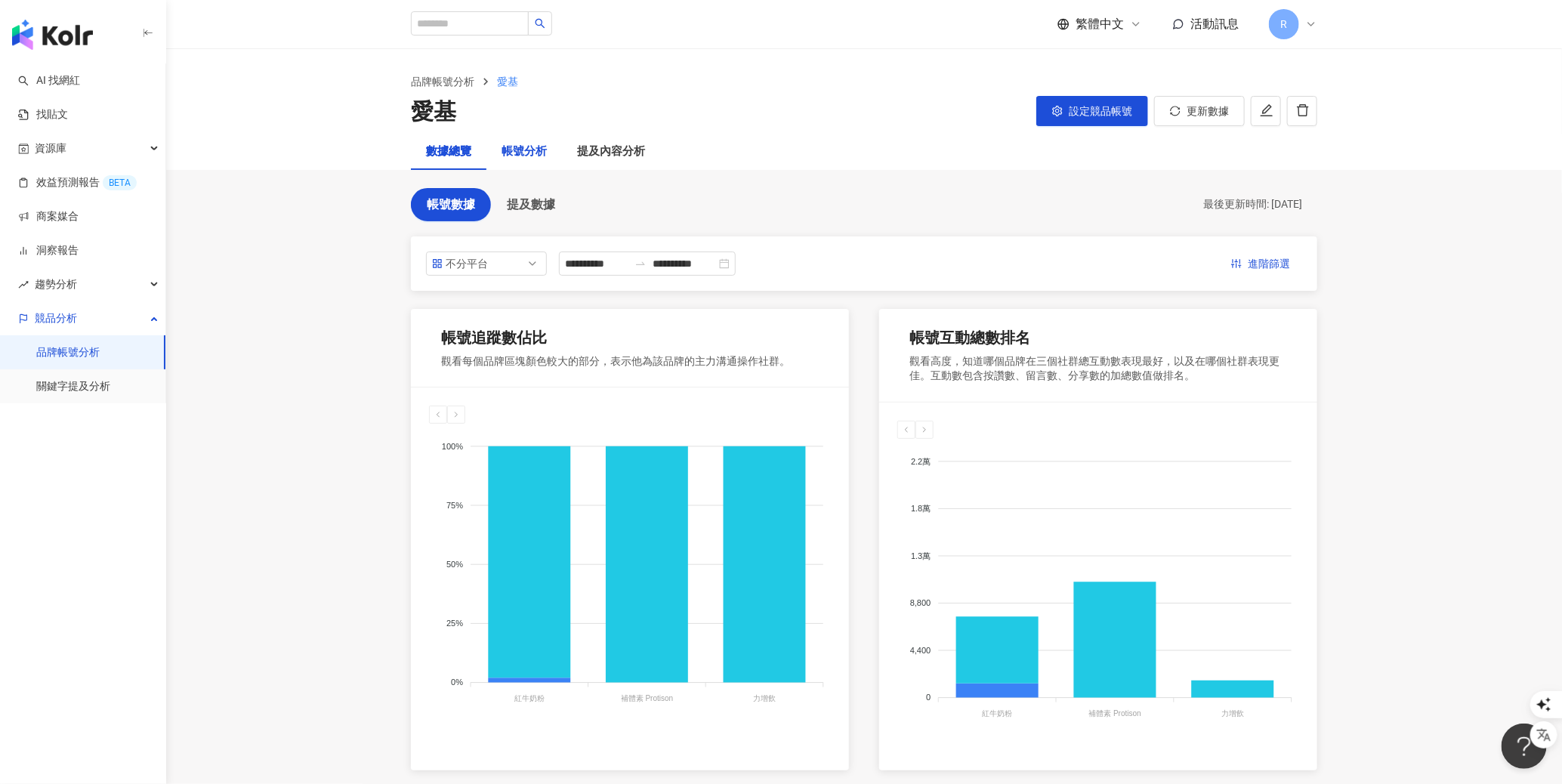
click at [521, 150] on div "帳號分析" at bounding box center [523, 152] width 45 height 18
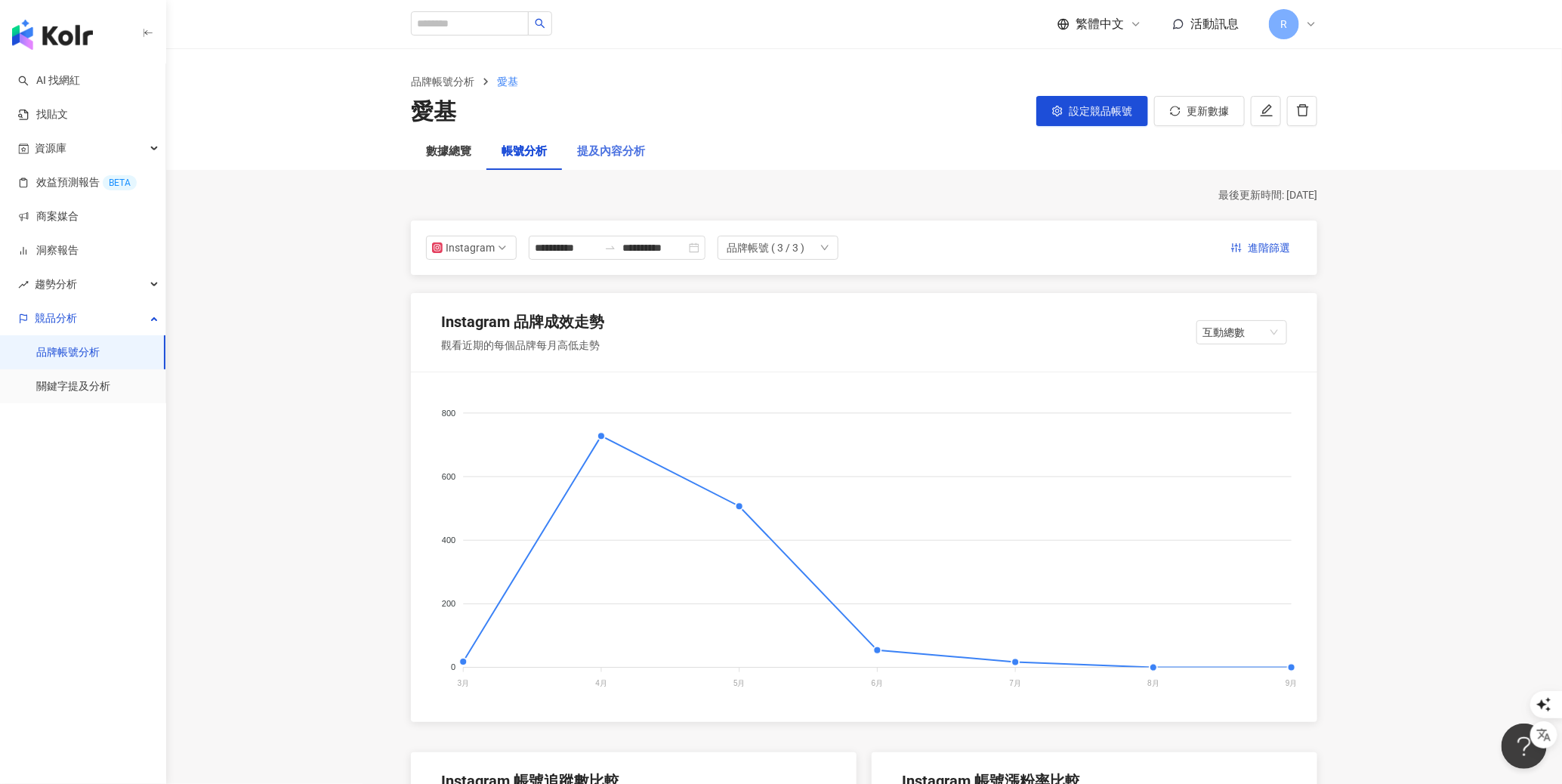
click at [633, 161] on div "提及內容分析" at bounding box center [611, 151] width 98 height 36
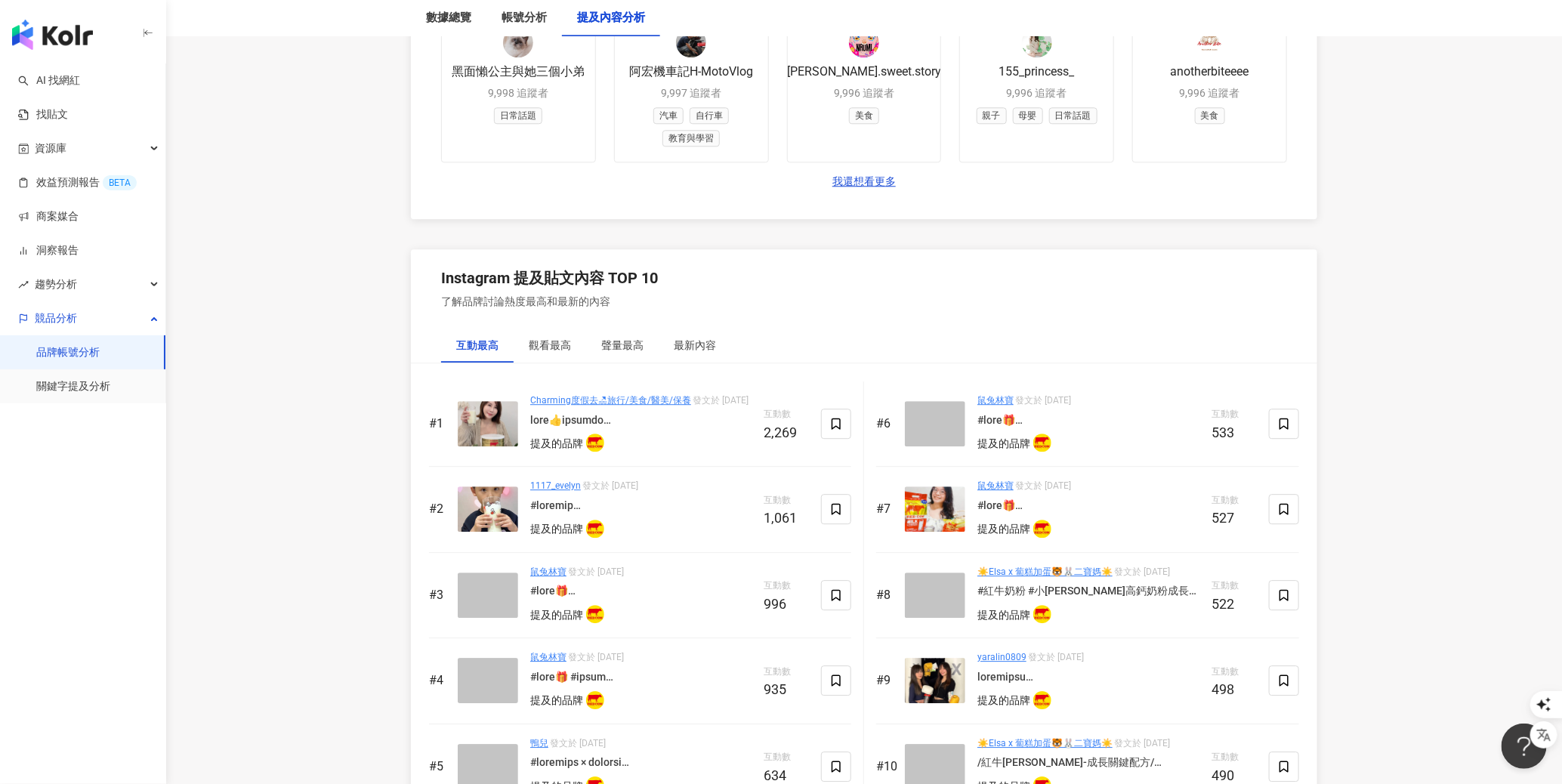
scroll to position [2082, 0]
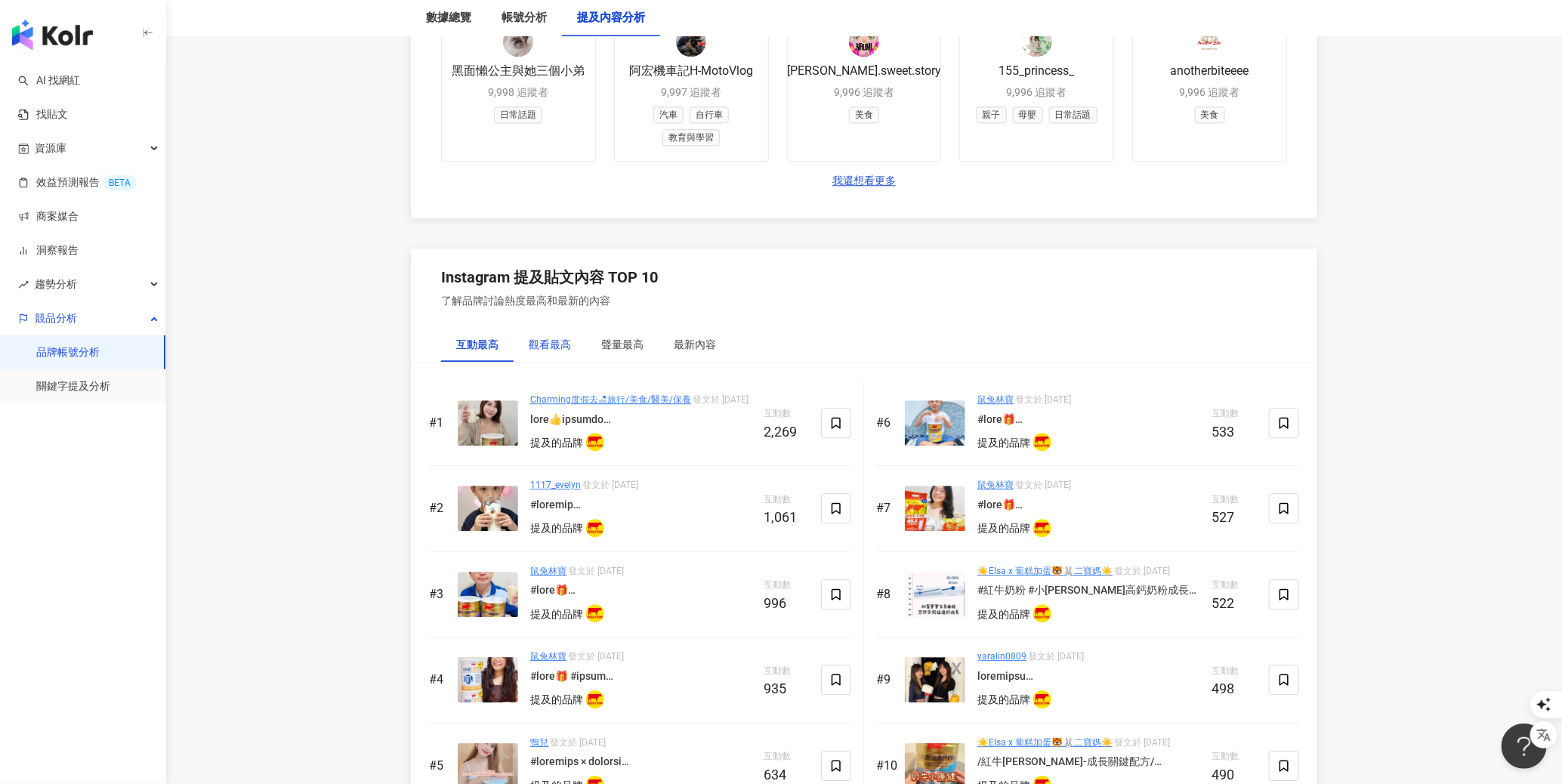
click at [547, 336] on div "觀看最高" at bounding box center [550, 344] width 42 height 17
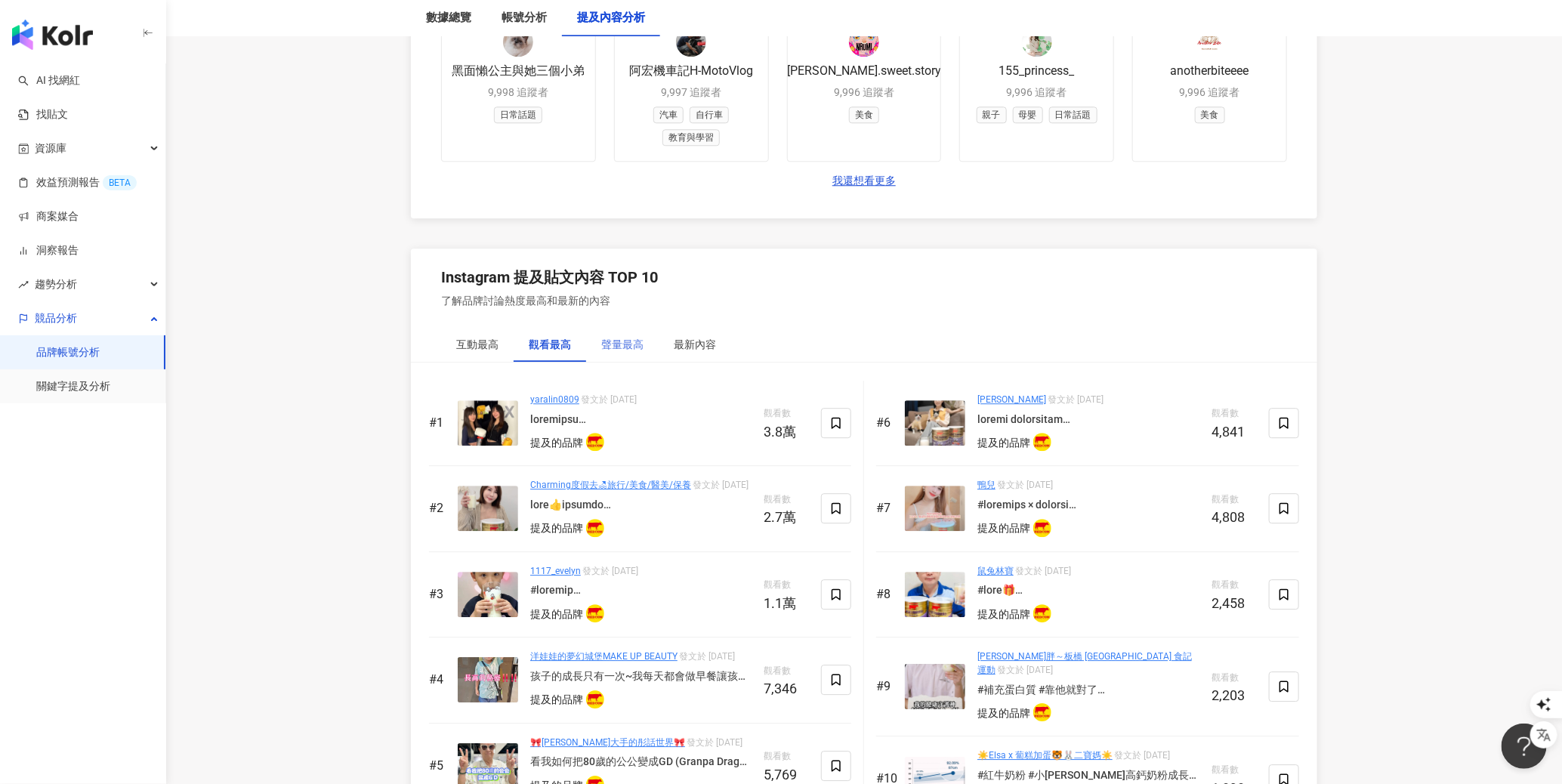
click at [628, 350] on div "聲量最高" at bounding box center [622, 344] width 72 height 35
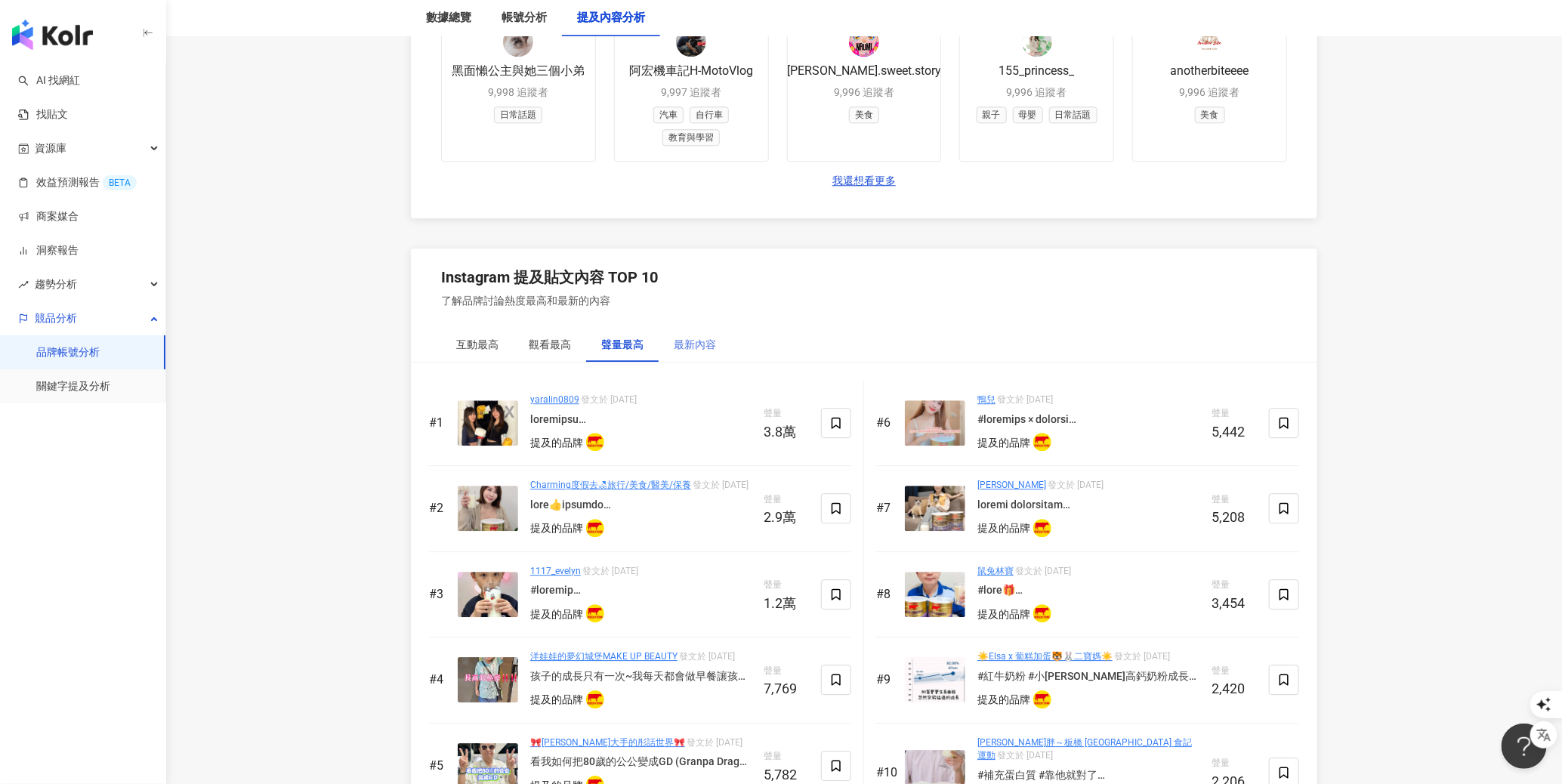
click at [697, 350] on div "最新內容" at bounding box center [695, 344] width 72 height 35
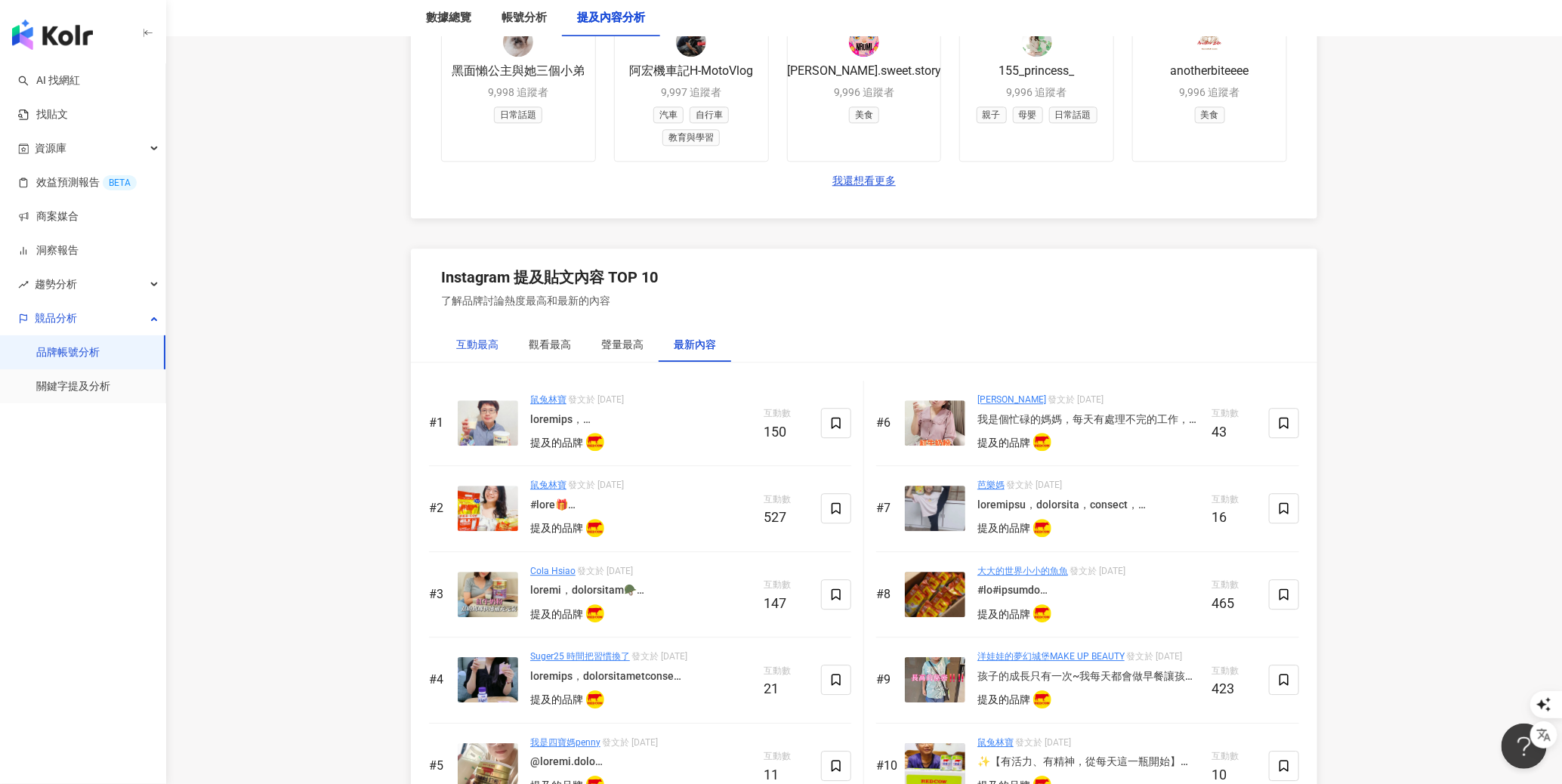
click at [471, 347] on div "互動最高" at bounding box center [477, 344] width 42 height 17
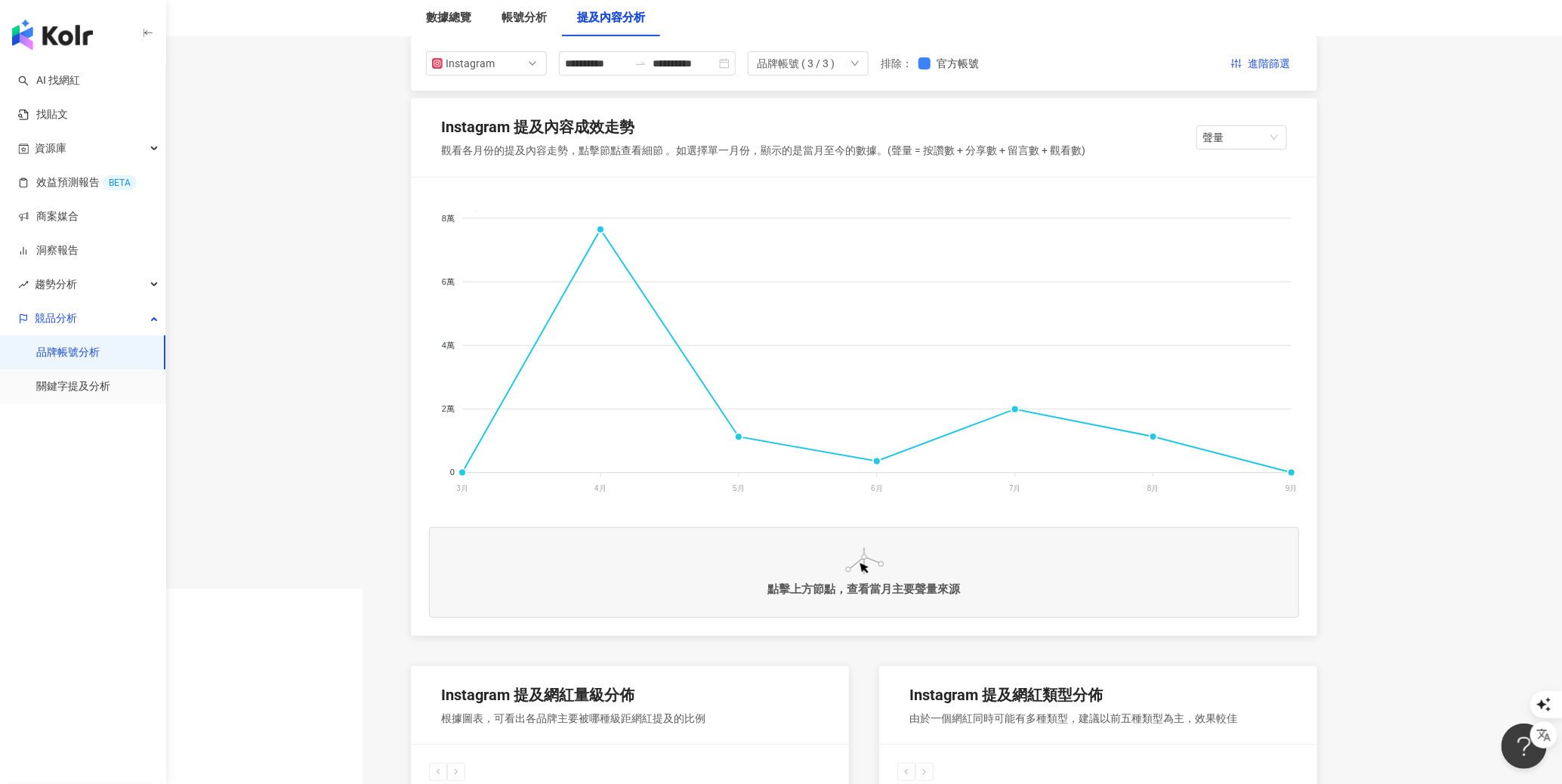
scroll to position [549, 0]
